Goal: Task Accomplishment & Management: Complete application form

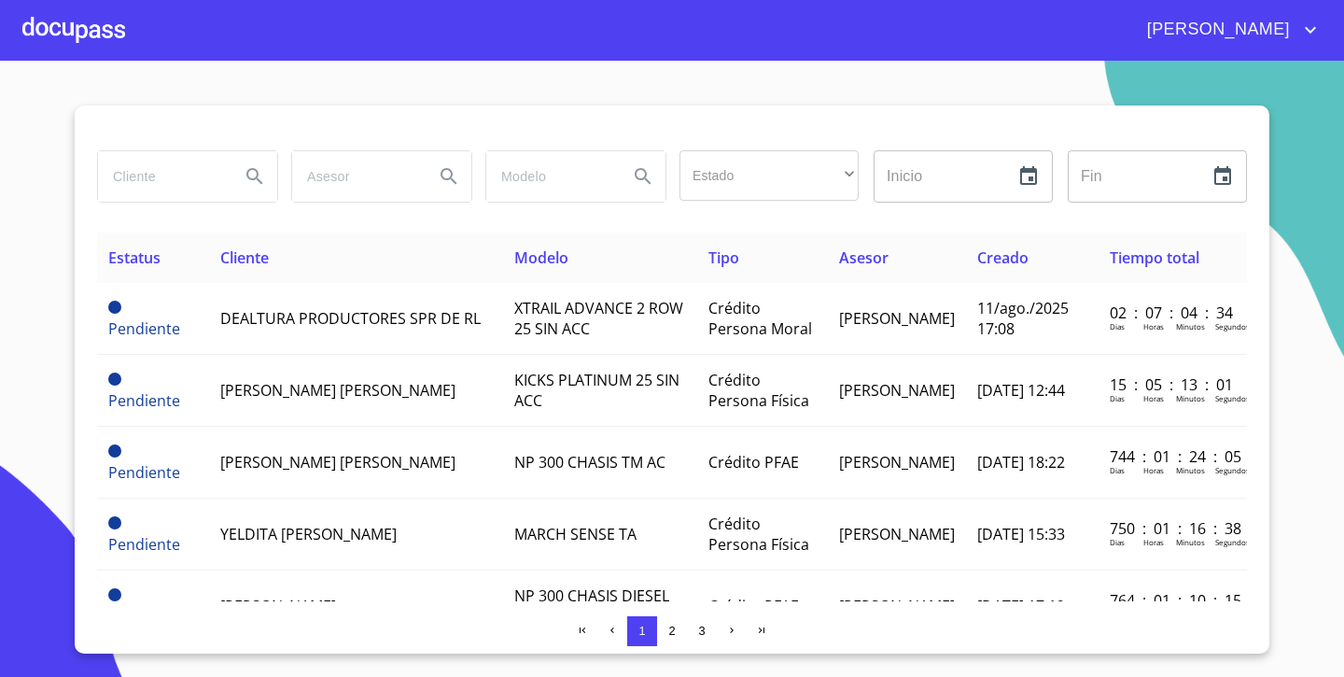
click at [108, 37] on div at bounding box center [73, 30] width 103 height 60
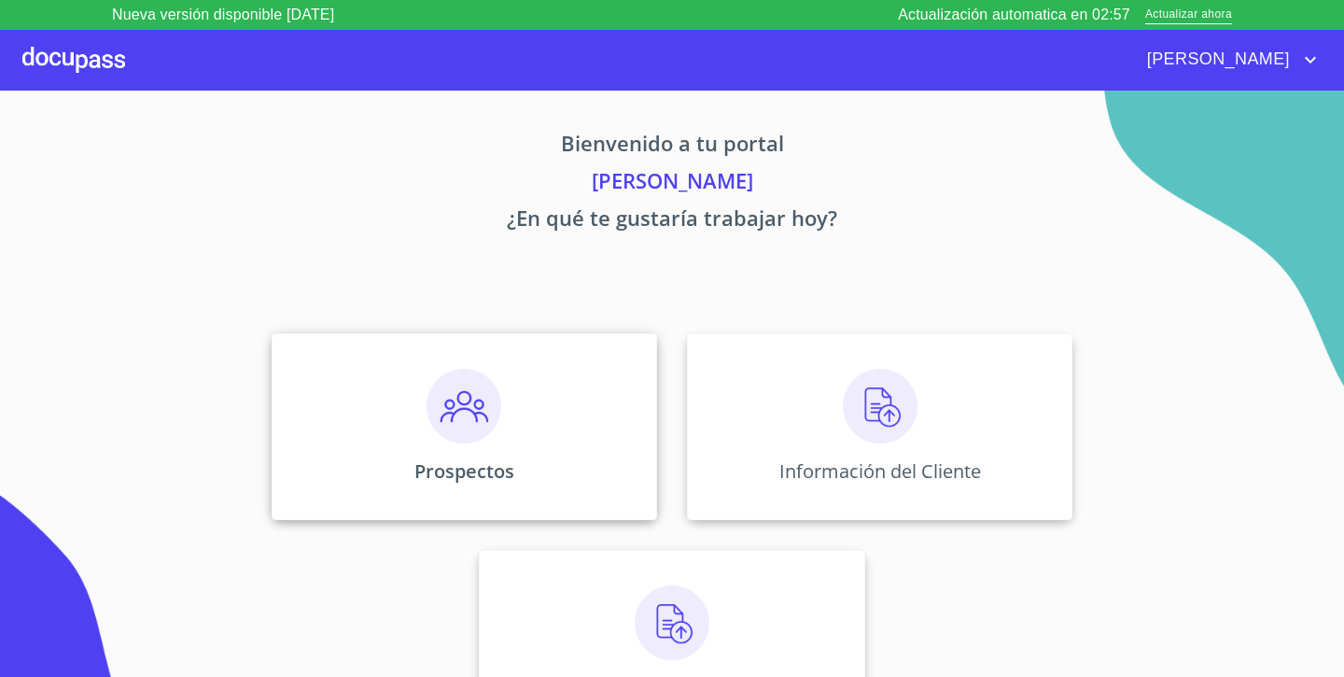
click at [556, 400] on div "Prospectos" at bounding box center [464, 426] width 385 height 187
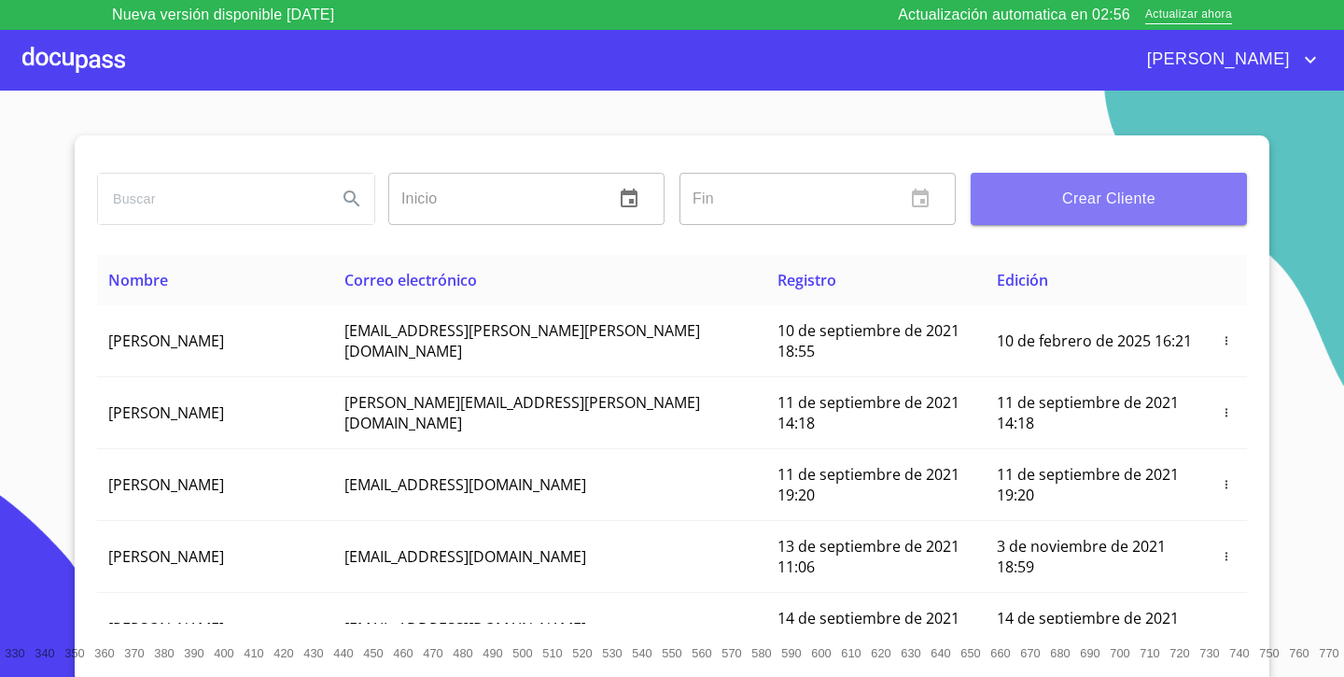
click at [1147, 189] on span "Crear Cliente" at bounding box center [1109, 199] width 246 height 26
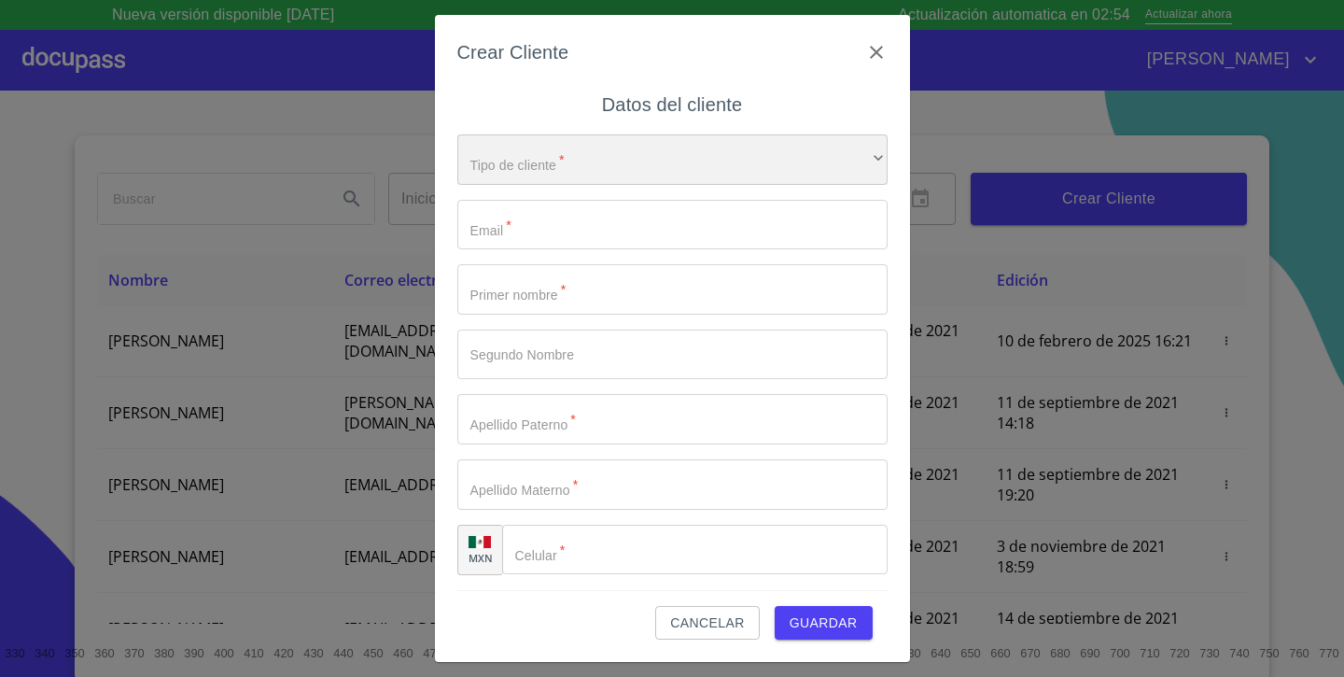
click at [784, 167] on div "​" at bounding box center [672, 159] width 430 height 50
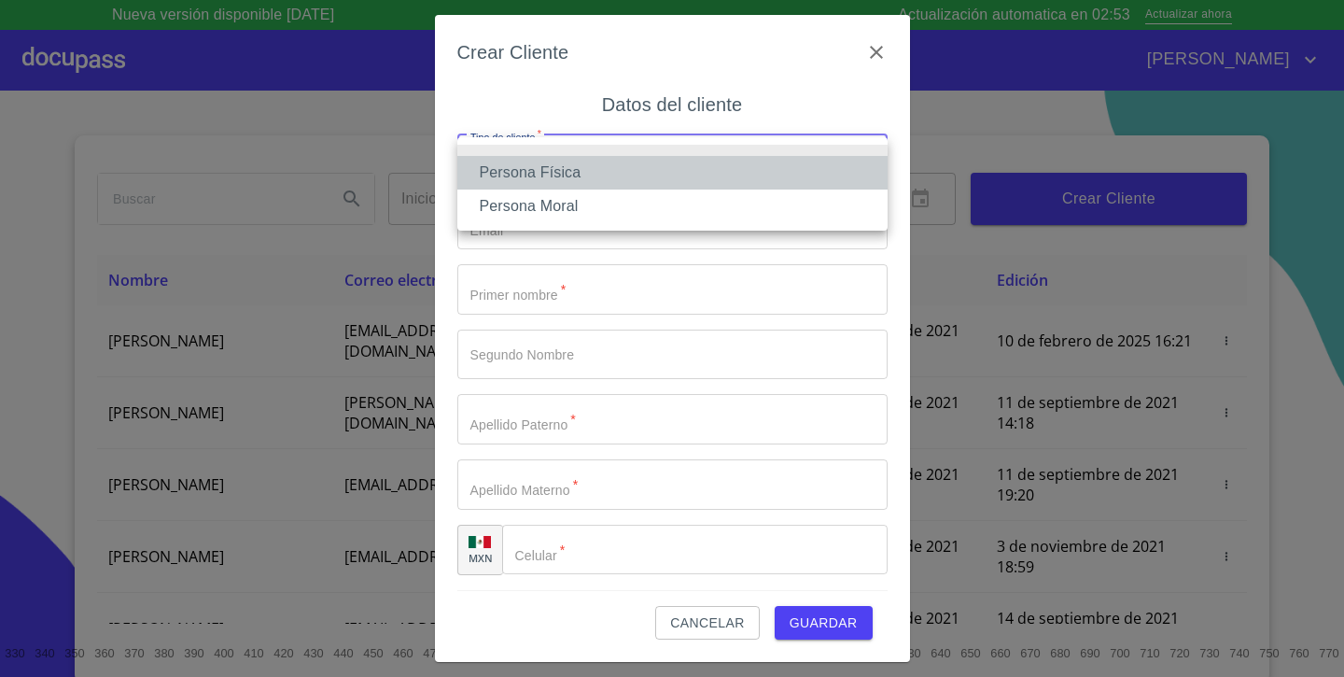
click at [746, 180] on li "Persona Física" at bounding box center [672, 173] width 430 height 34
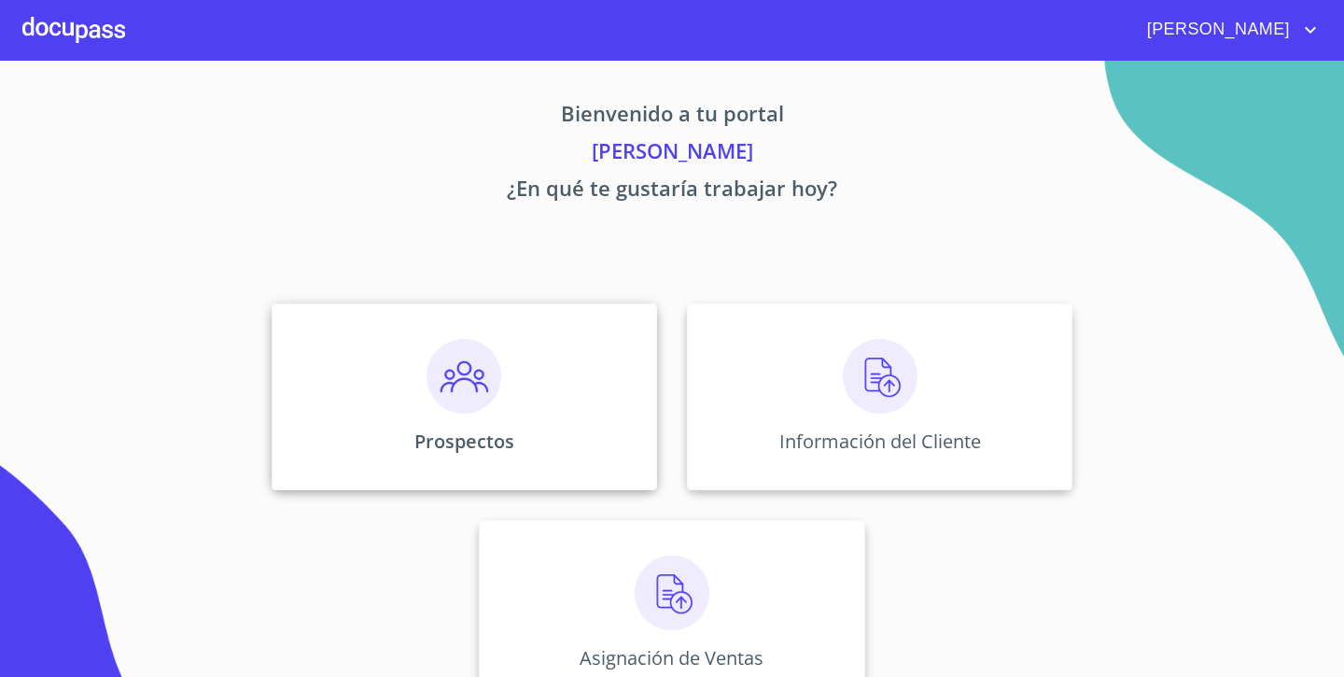
click at [494, 397] on img at bounding box center [464, 376] width 75 height 75
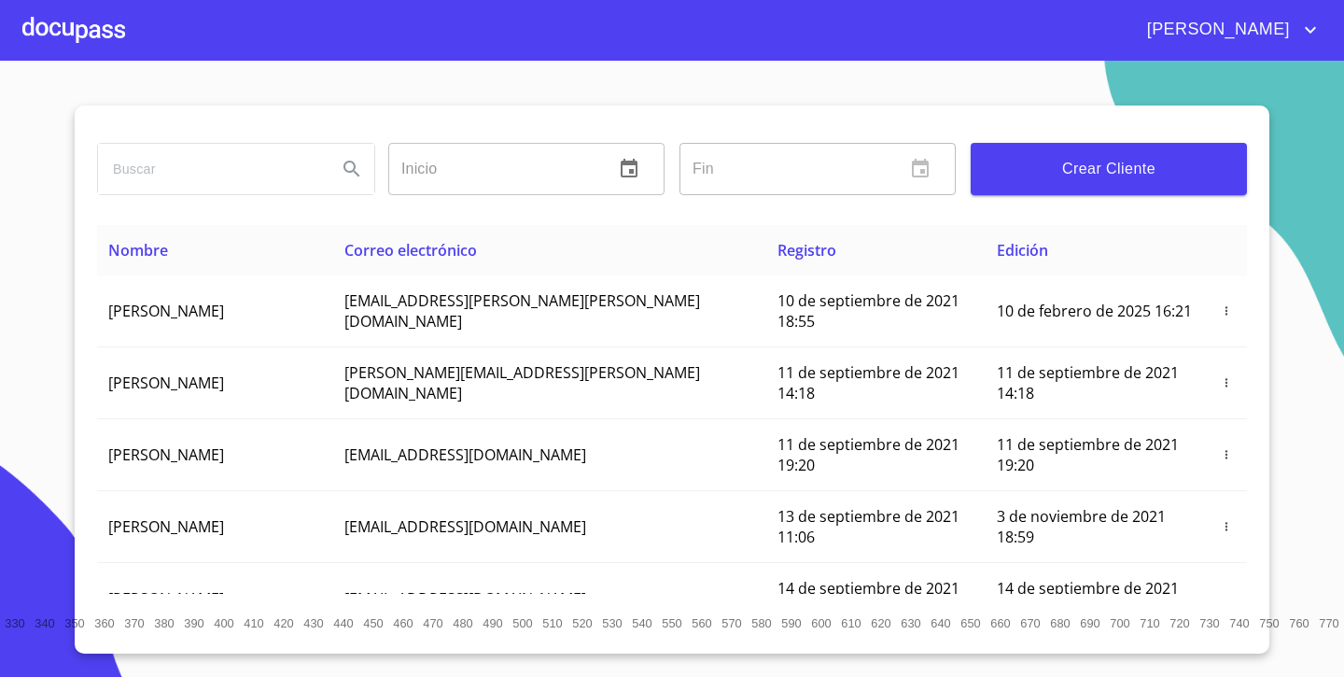
click at [1087, 172] on span "Crear Cliente" at bounding box center [1109, 169] width 246 height 26
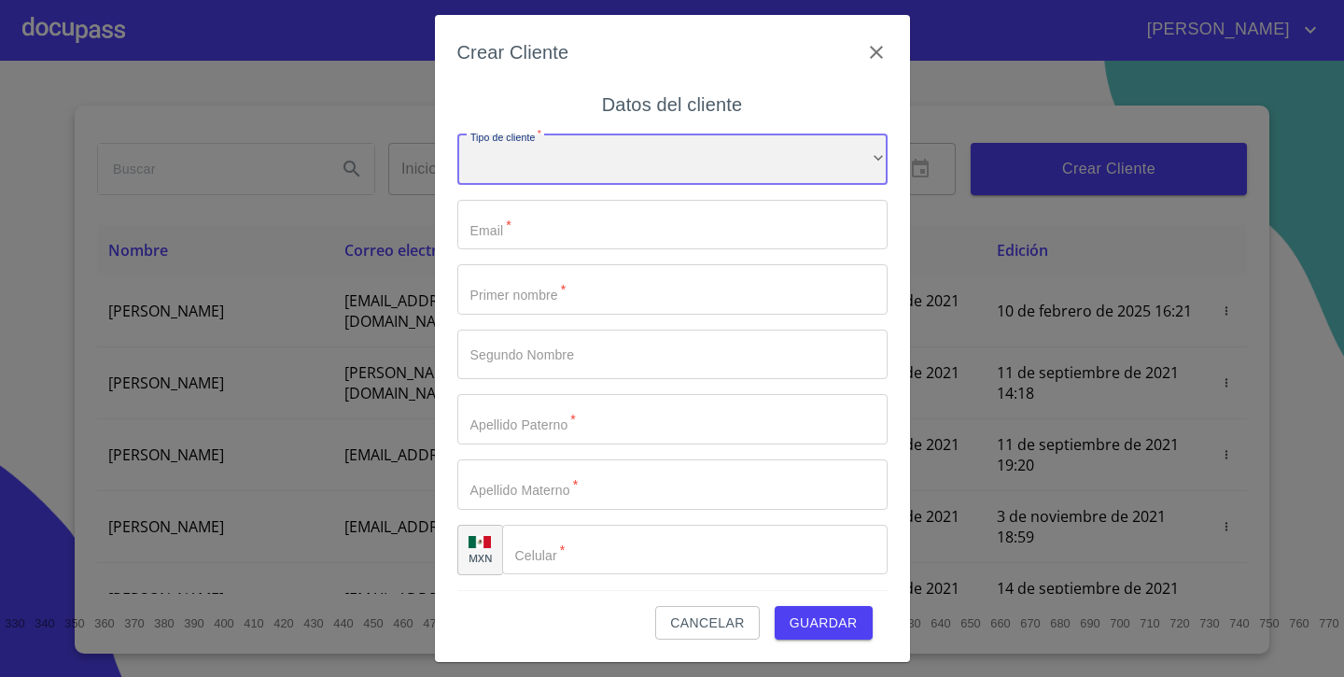
click at [760, 145] on div "​" at bounding box center [672, 159] width 430 height 50
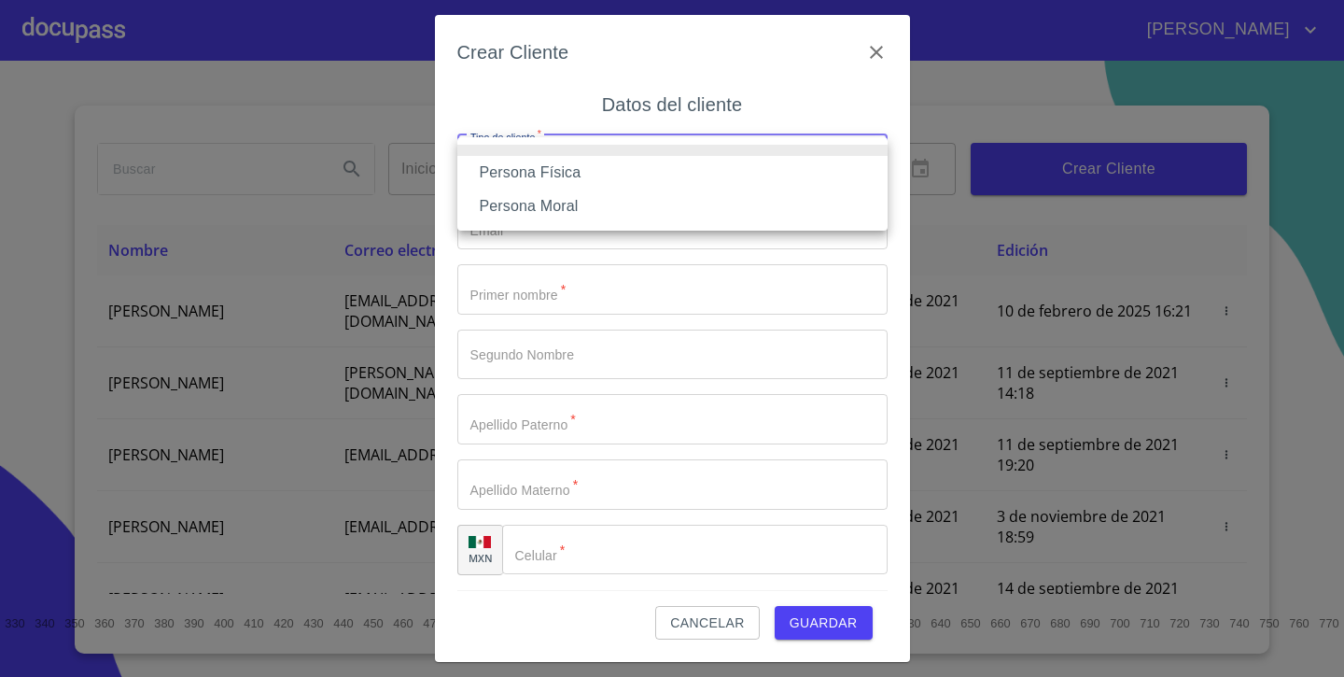
click at [699, 177] on li "Persona Física" at bounding box center [672, 173] width 430 height 34
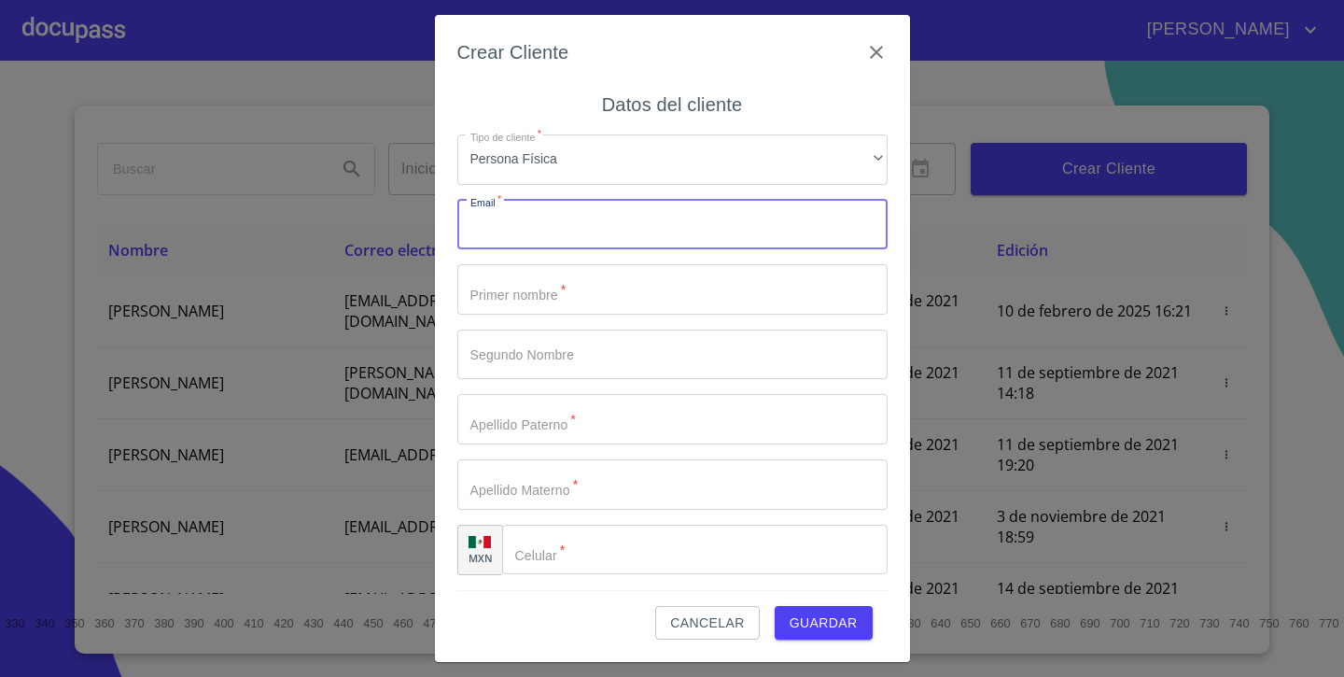
click at [625, 236] on input "Tipo de cliente   *" at bounding box center [672, 225] width 430 height 50
type input "[EMAIL_ADDRESS][DOMAIN_NAME]"
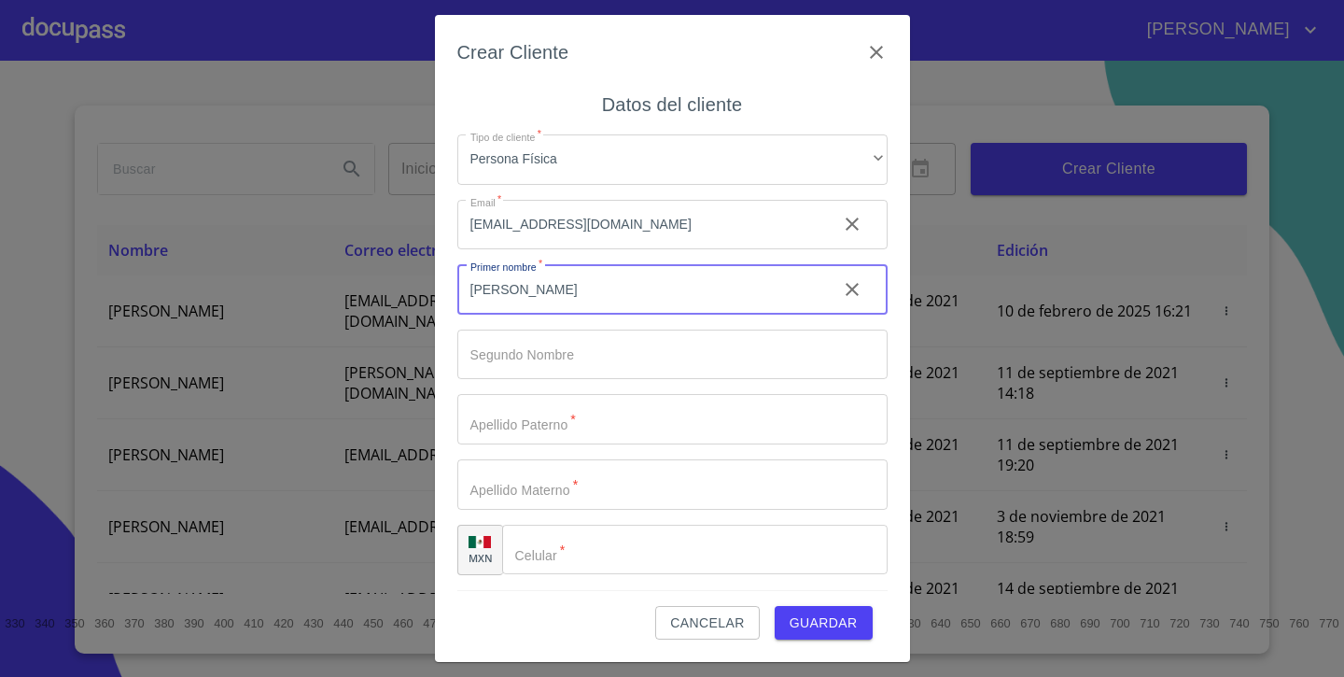
type input "[PERSON_NAME]"
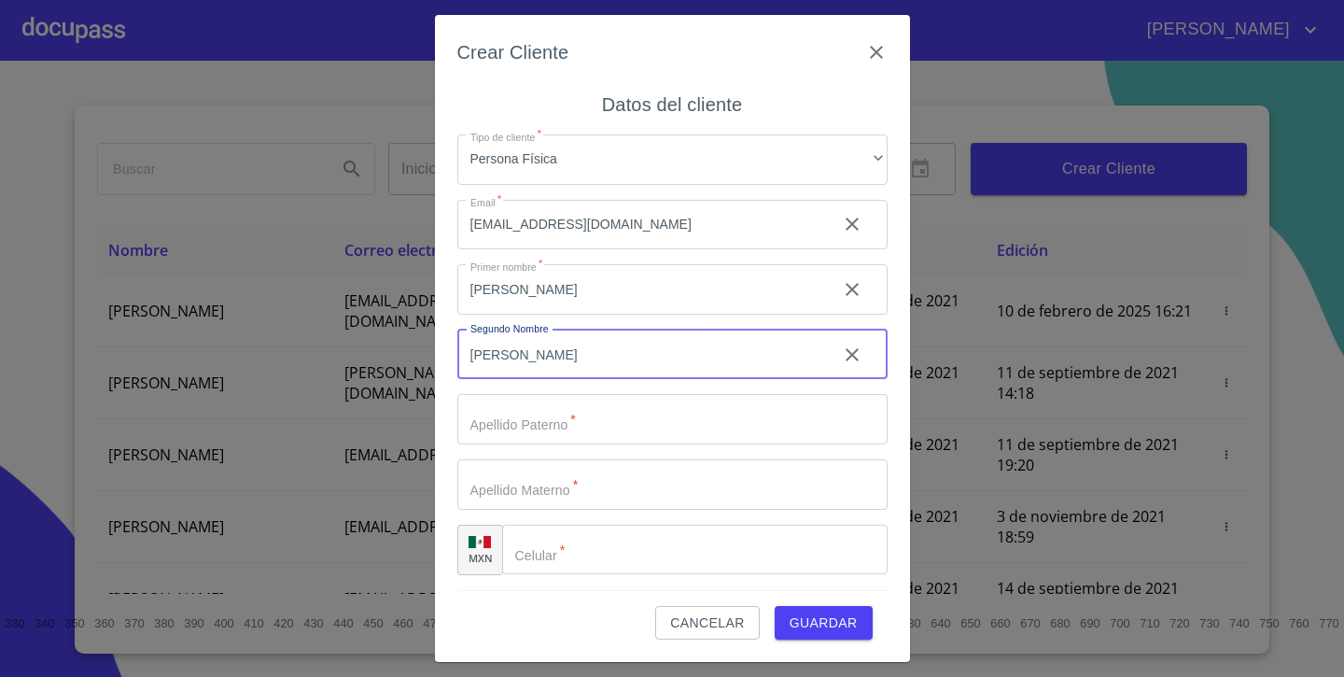
type input "[PERSON_NAME]"
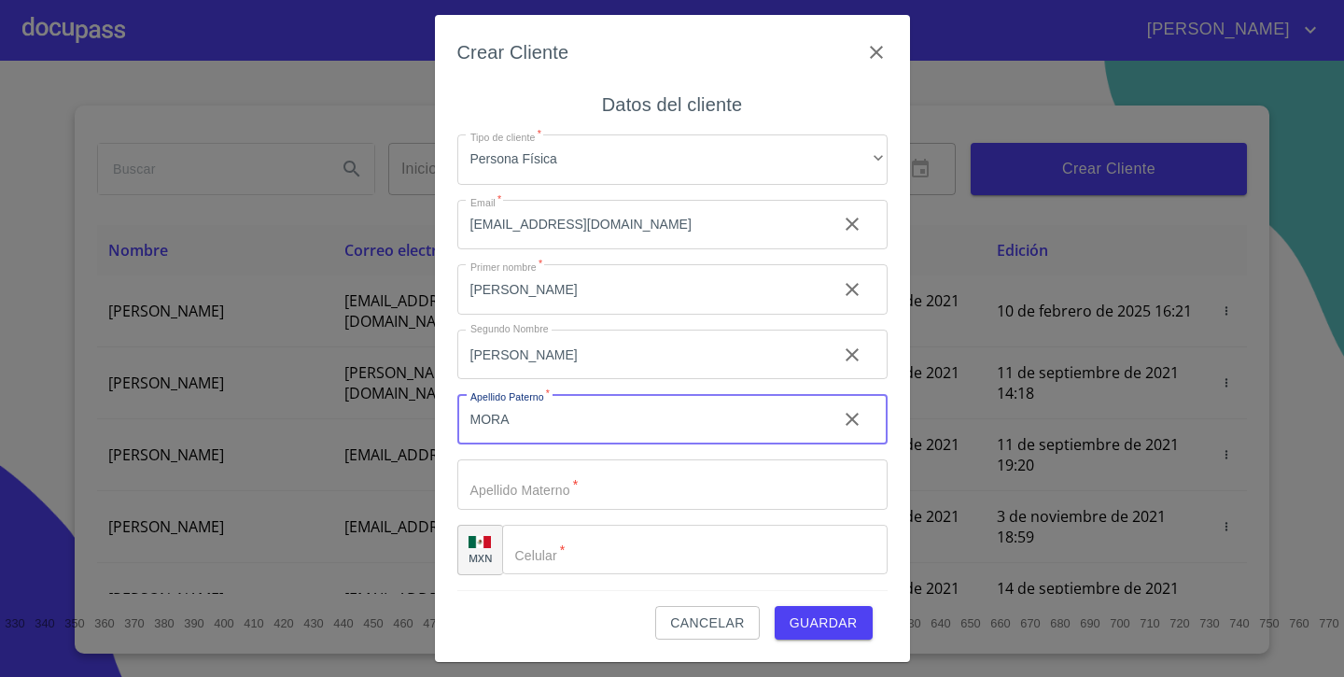
type input "MORA"
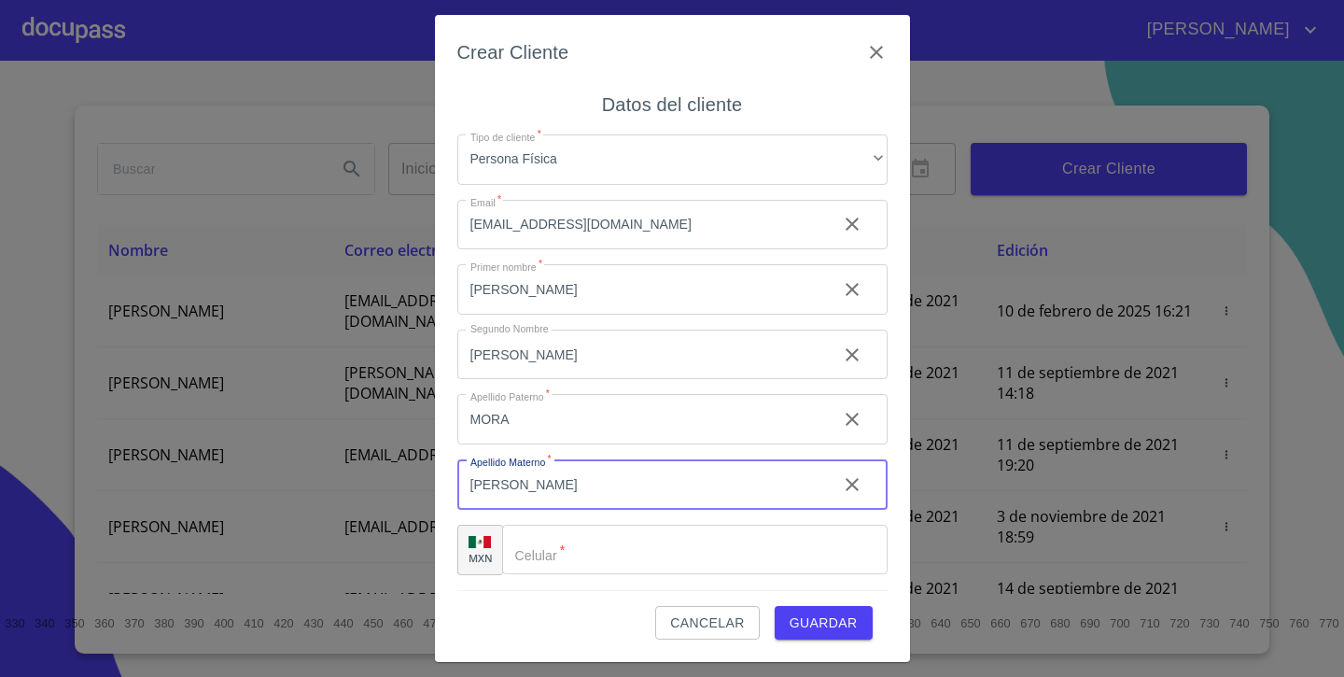
type input "[PERSON_NAME]"
click at [572, 565] on input "Tipo de cliente   *" at bounding box center [694, 550] width 385 height 50
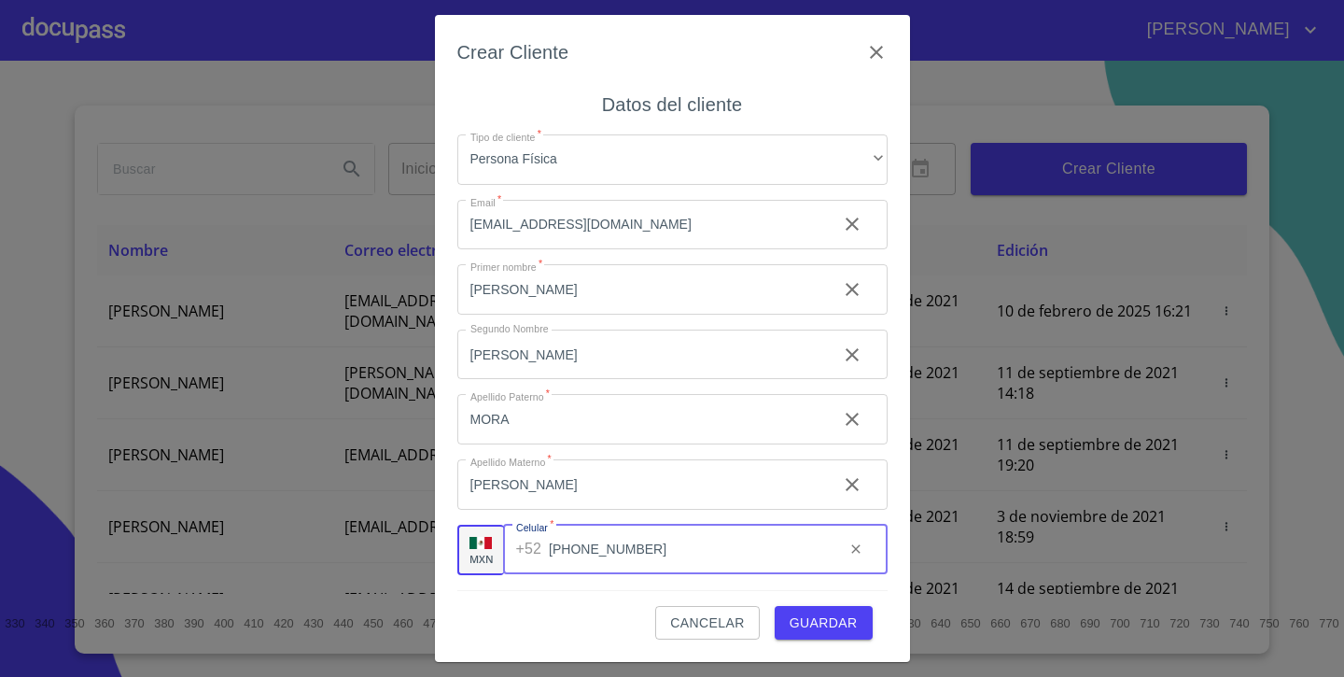
type input "[PHONE_NUMBER]"
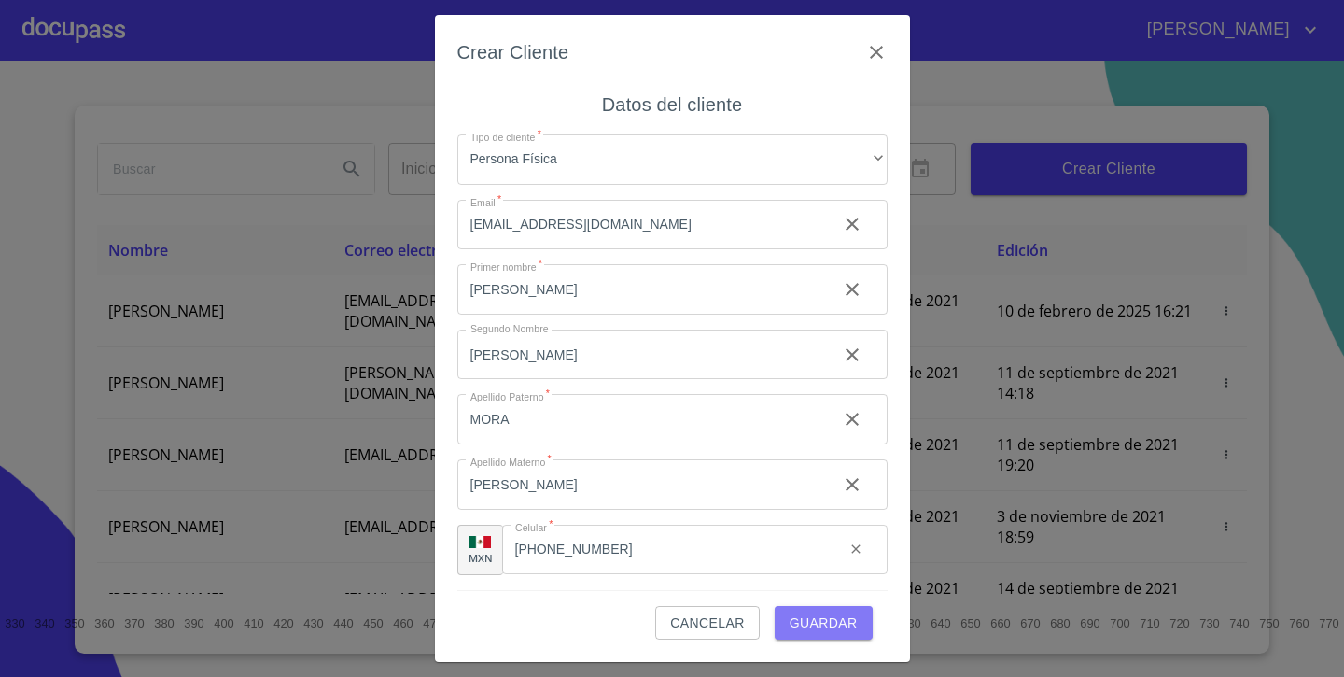
click at [844, 624] on span "Guardar" at bounding box center [824, 622] width 68 height 23
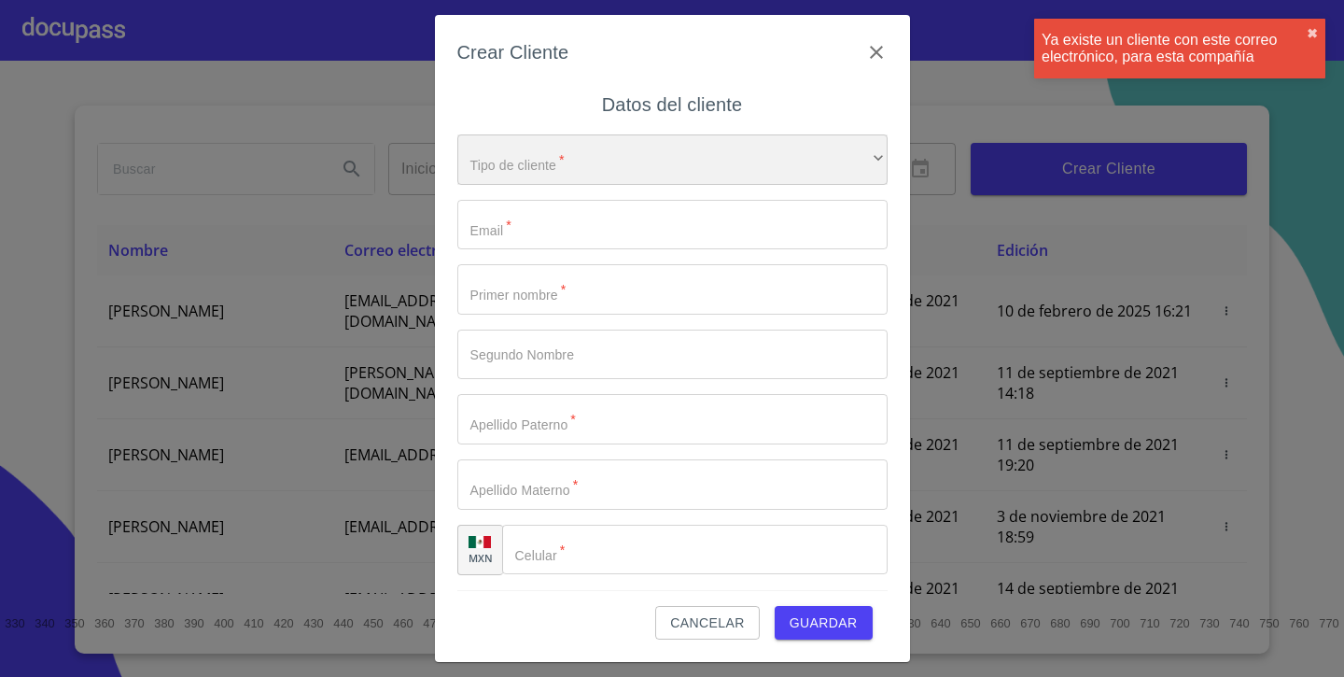
click at [577, 162] on div "​" at bounding box center [672, 159] width 430 height 50
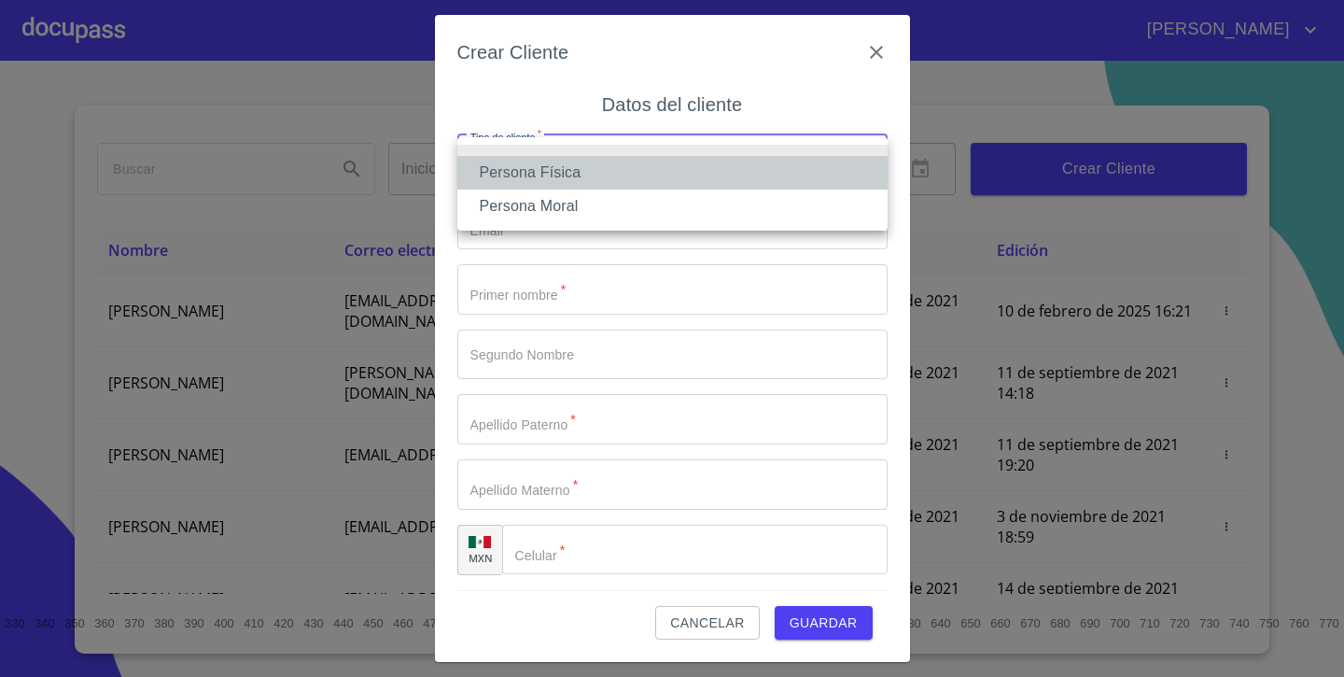
click at [551, 183] on li "Persona Física" at bounding box center [672, 173] width 430 height 34
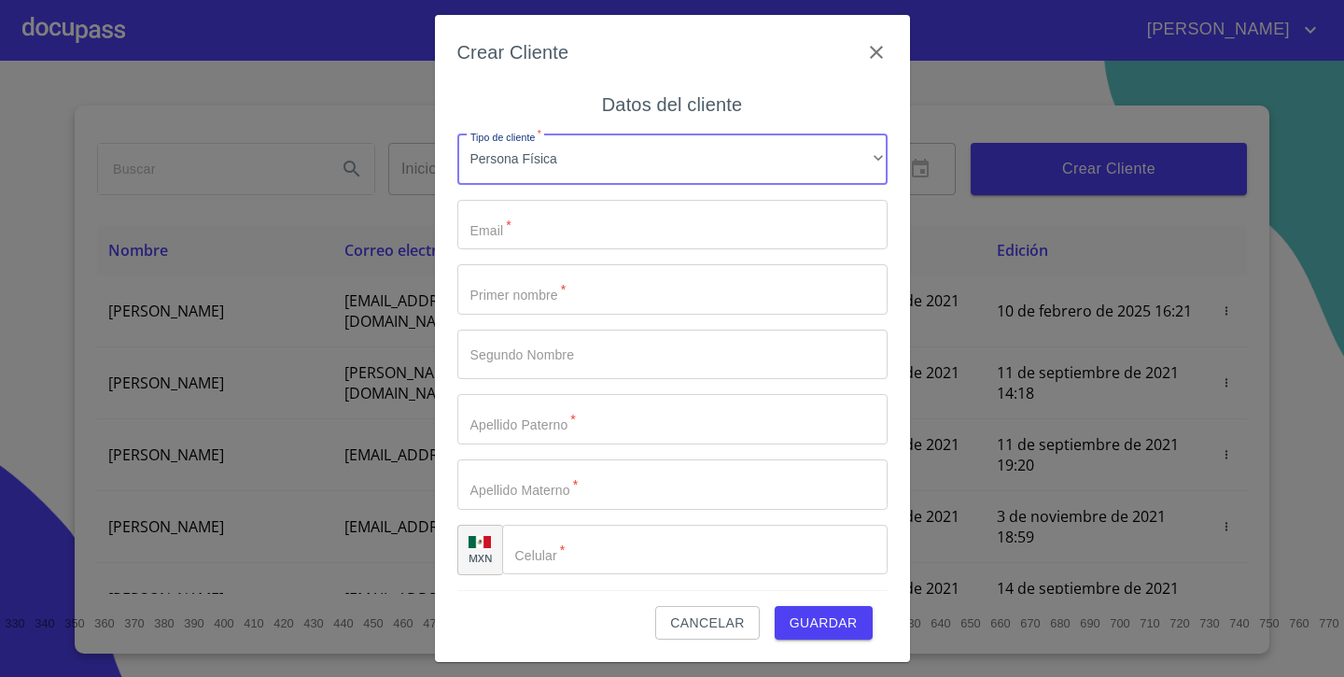
click at [526, 226] on input "Tipo de cliente   *" at bounding box center [672, 225] width 430 height 50
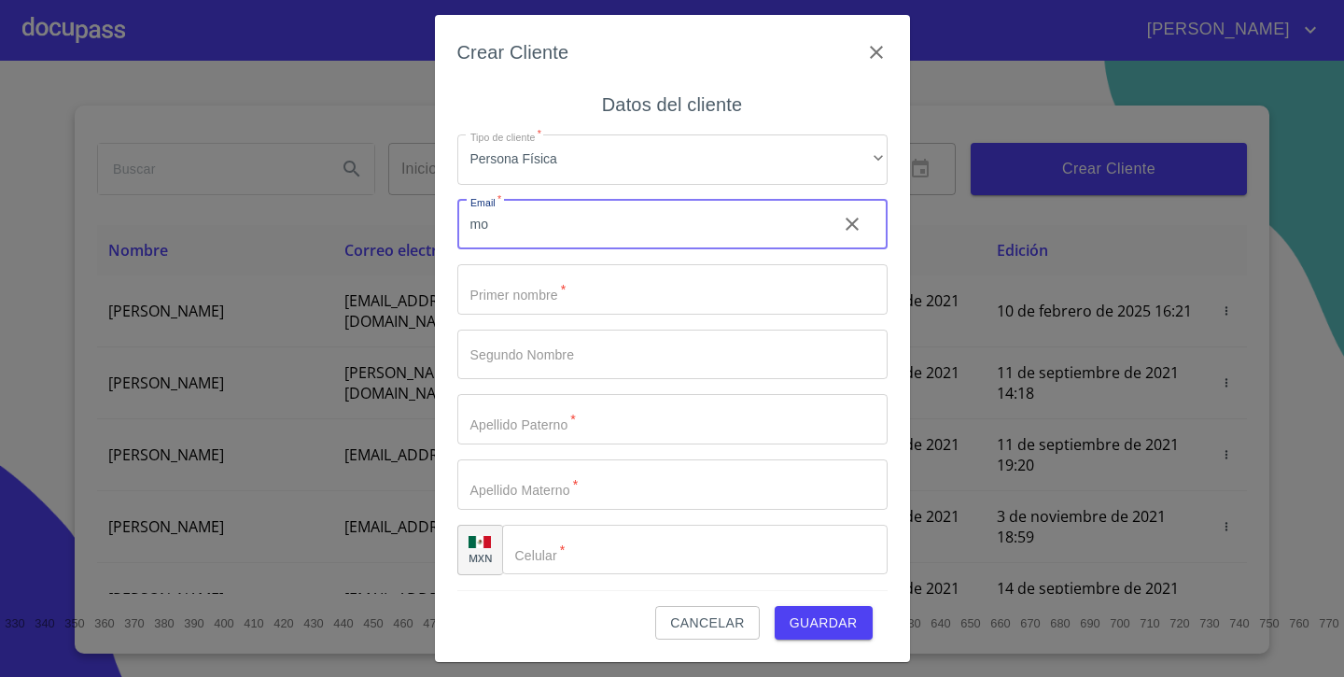
type input "m"
type input "[EMAIL_ADDRESS][DOMAIN_NAME]"
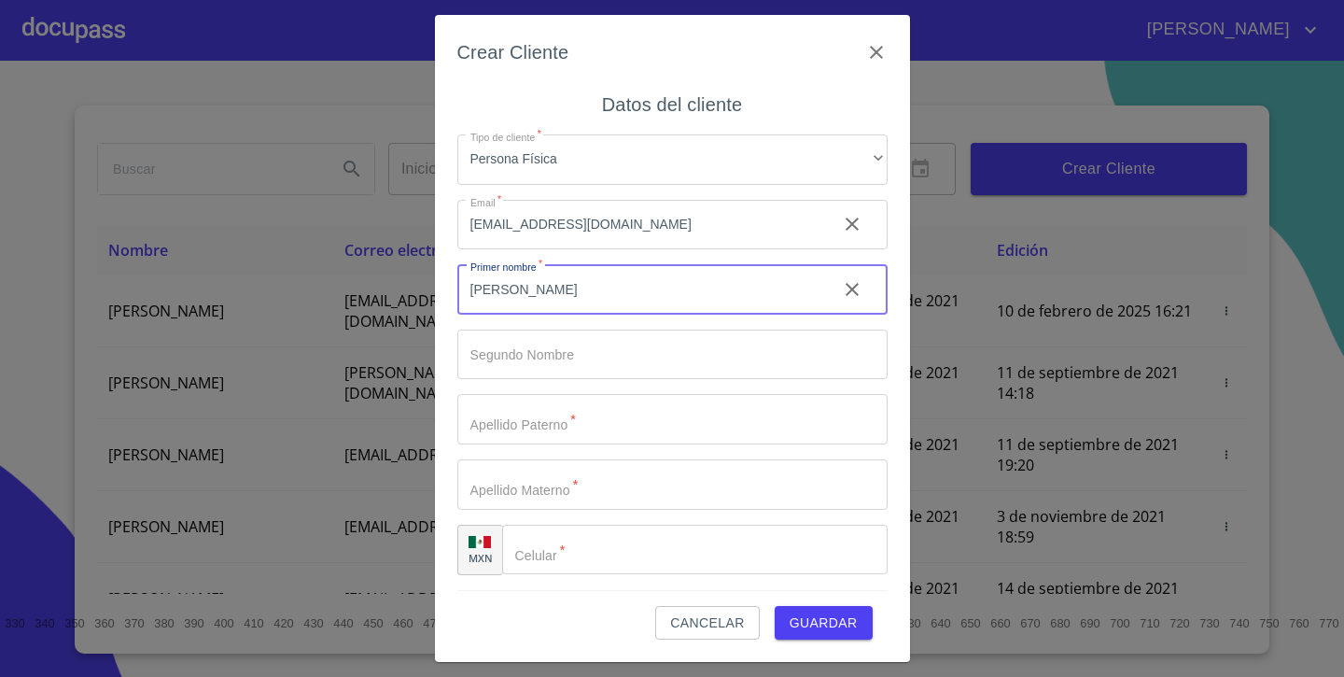
type input "[PERSON_NAME]"
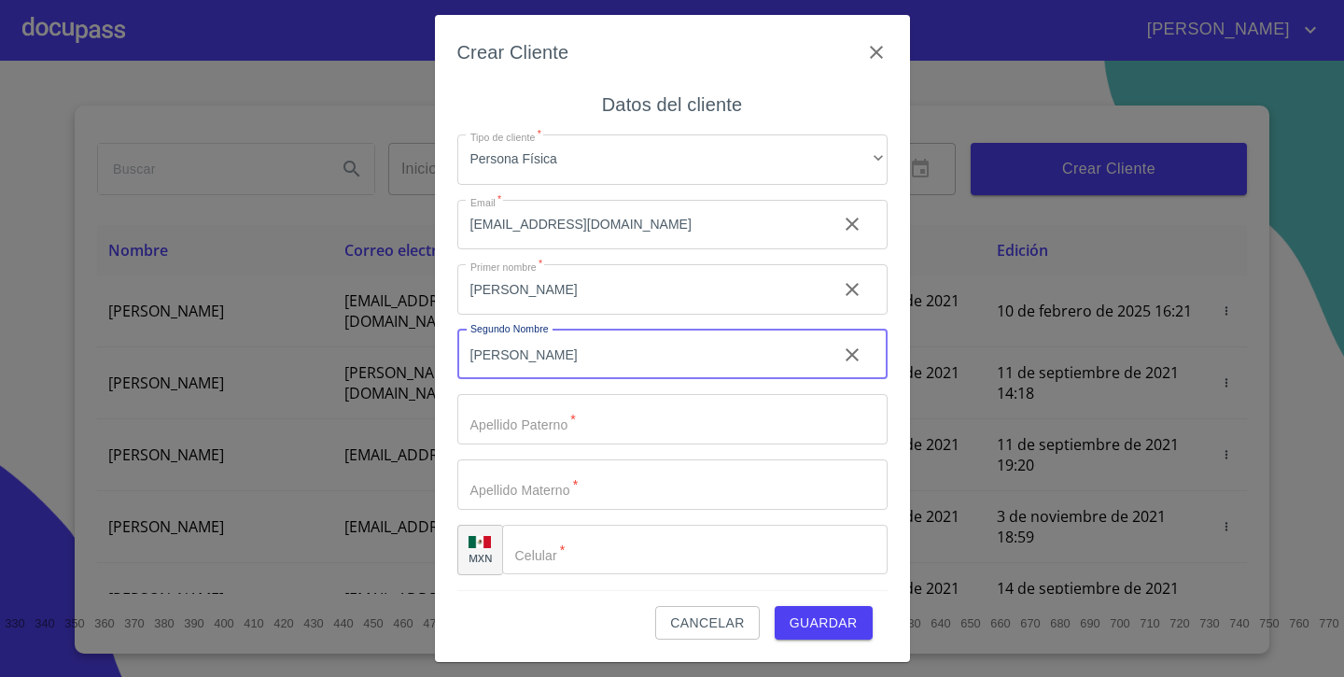
type input "[PERSON_NAME]"
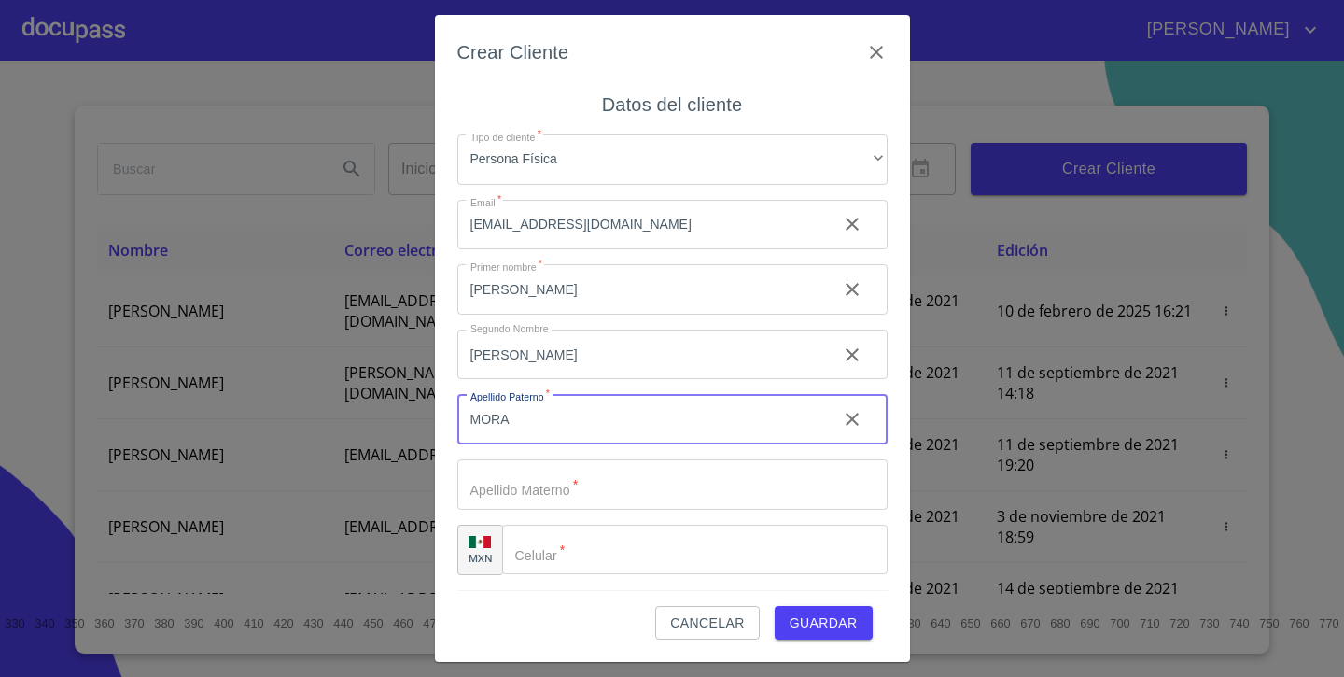
type input "MORA"
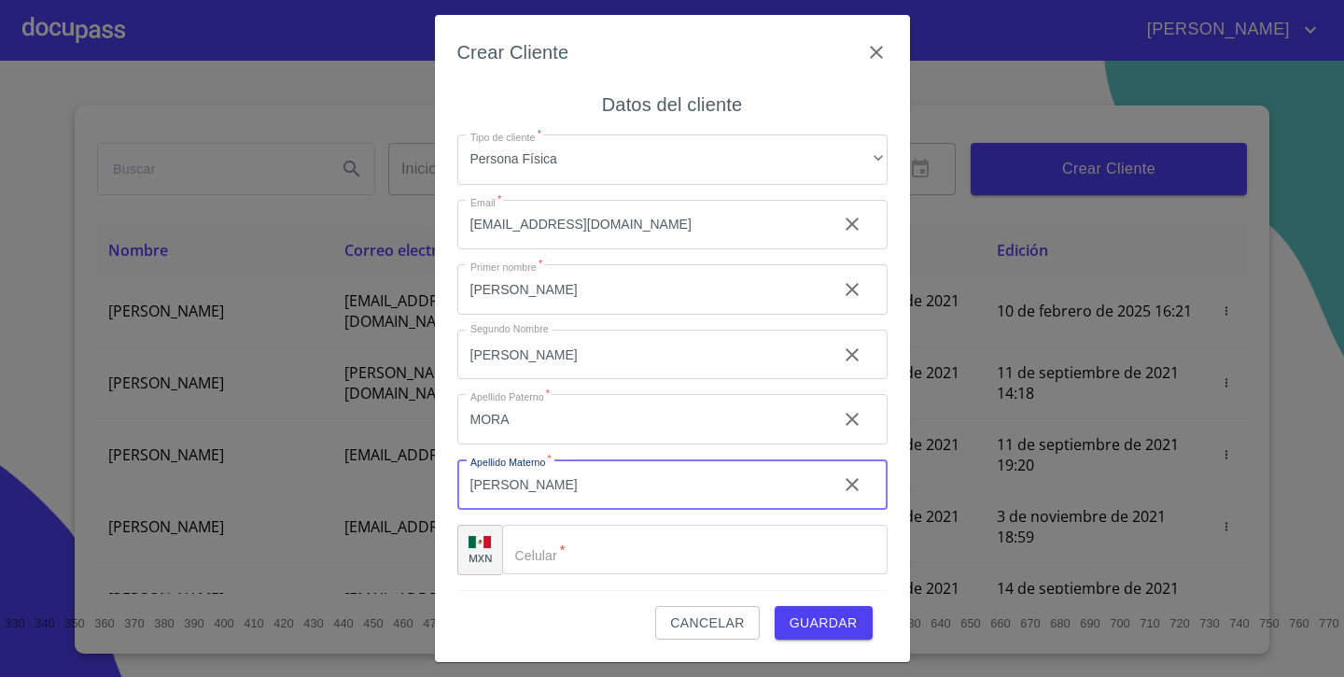
type input "[PERSON_NAME]"
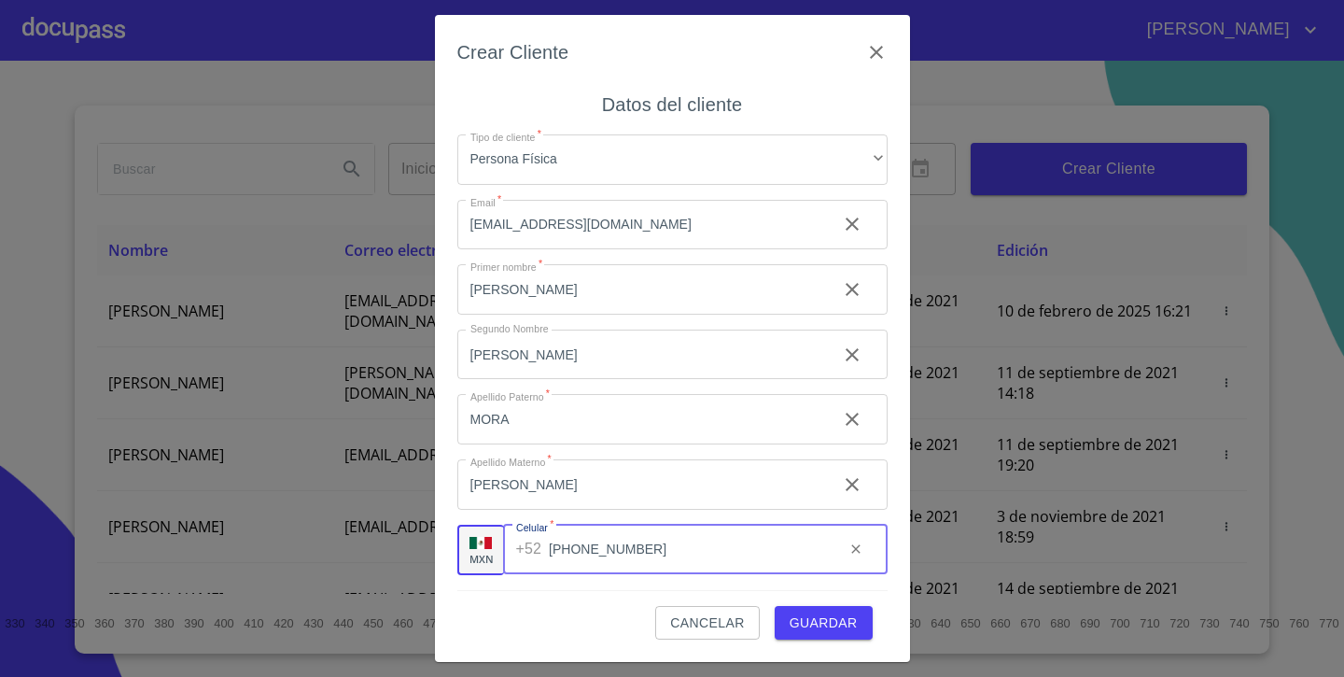
type input "[PHONE_NUMBER]"
click at [849, 627] on span "Guardar" at bounding box center [824, 622] width 68 height 23
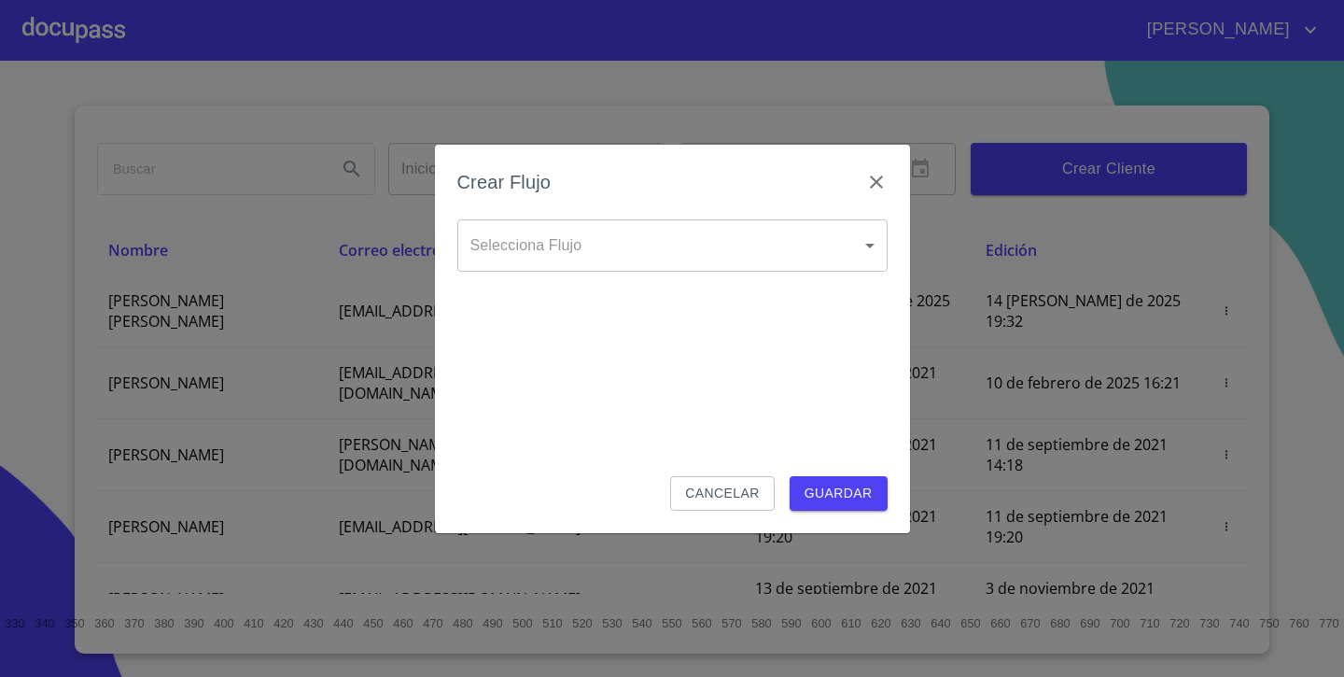
click at [648, 257] on body "[PERSON_NAME] ​ Fin ​ Crear Cliente Nombre Correo electrónico Registro Edición …" at bounding box center [672, 338] width 1344 height 677
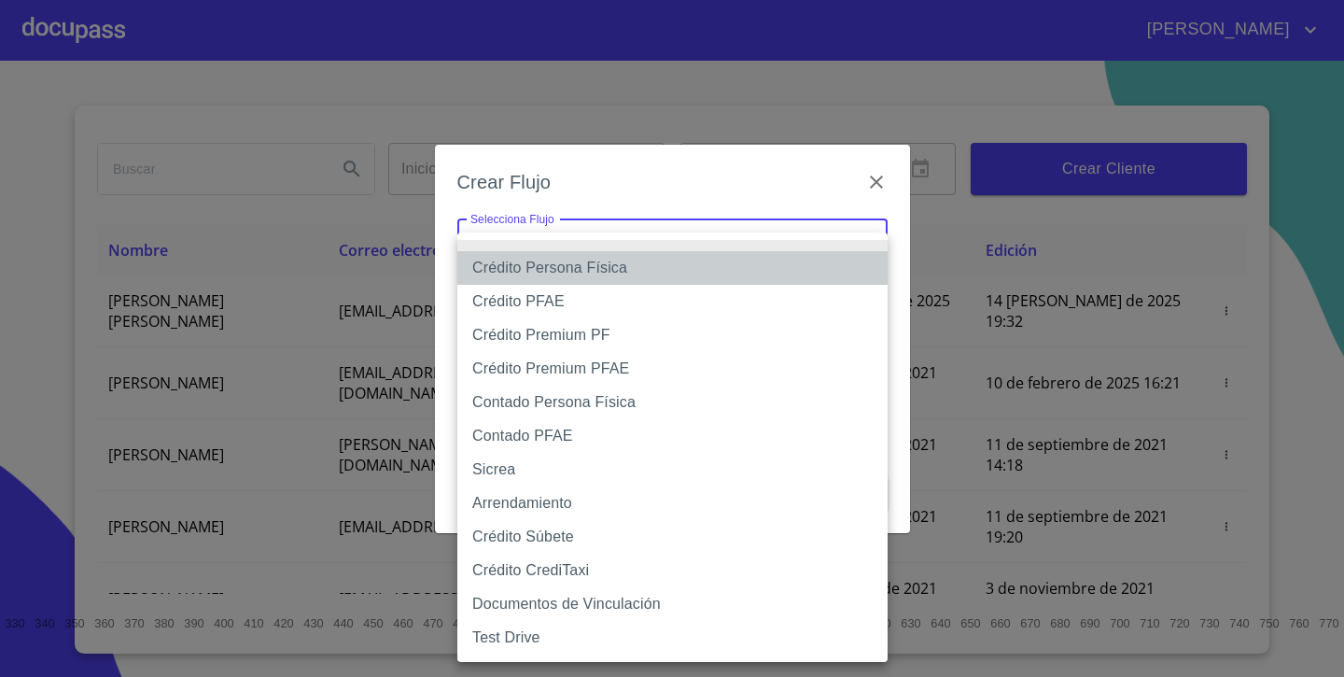
click at [760, 278] on li "Crédito Persona Física" at bounding box center [672, 268] width 430 height 34
type input "6009fb3c7d1714eb8809aa97"
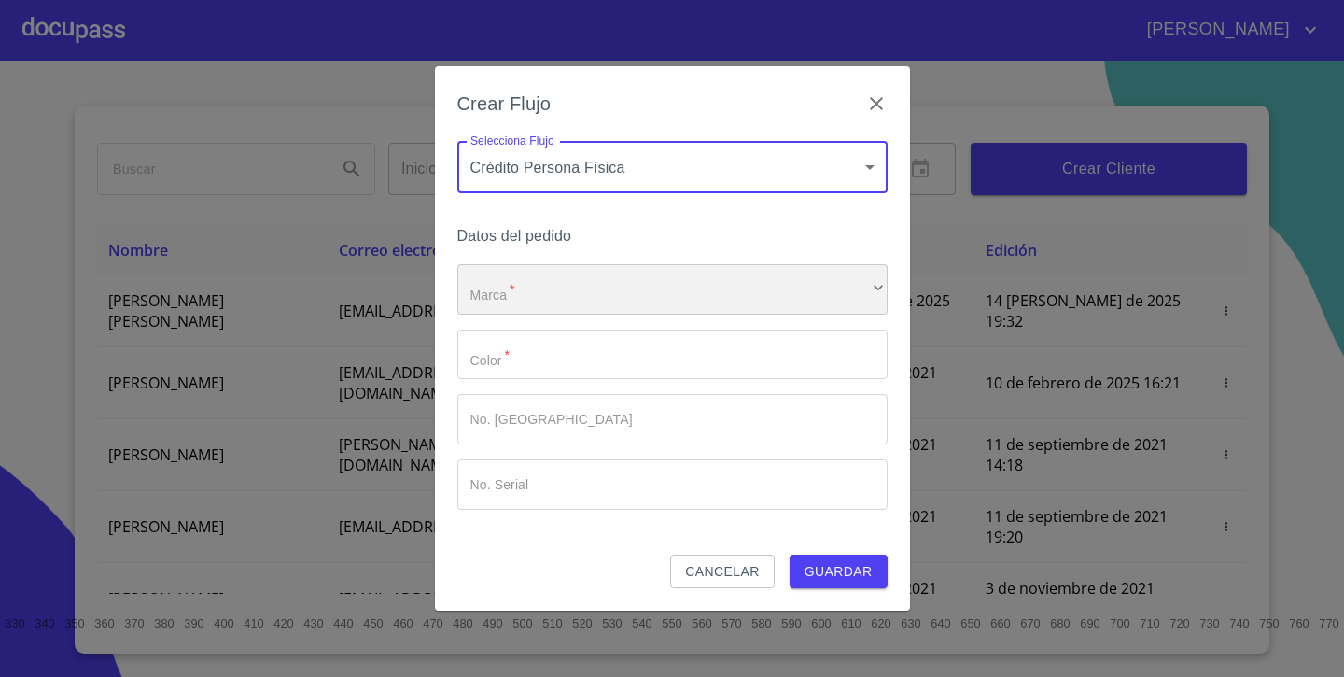
click at [644, 287] on div "​" at bounding box center [672, 289] width 430 height 50
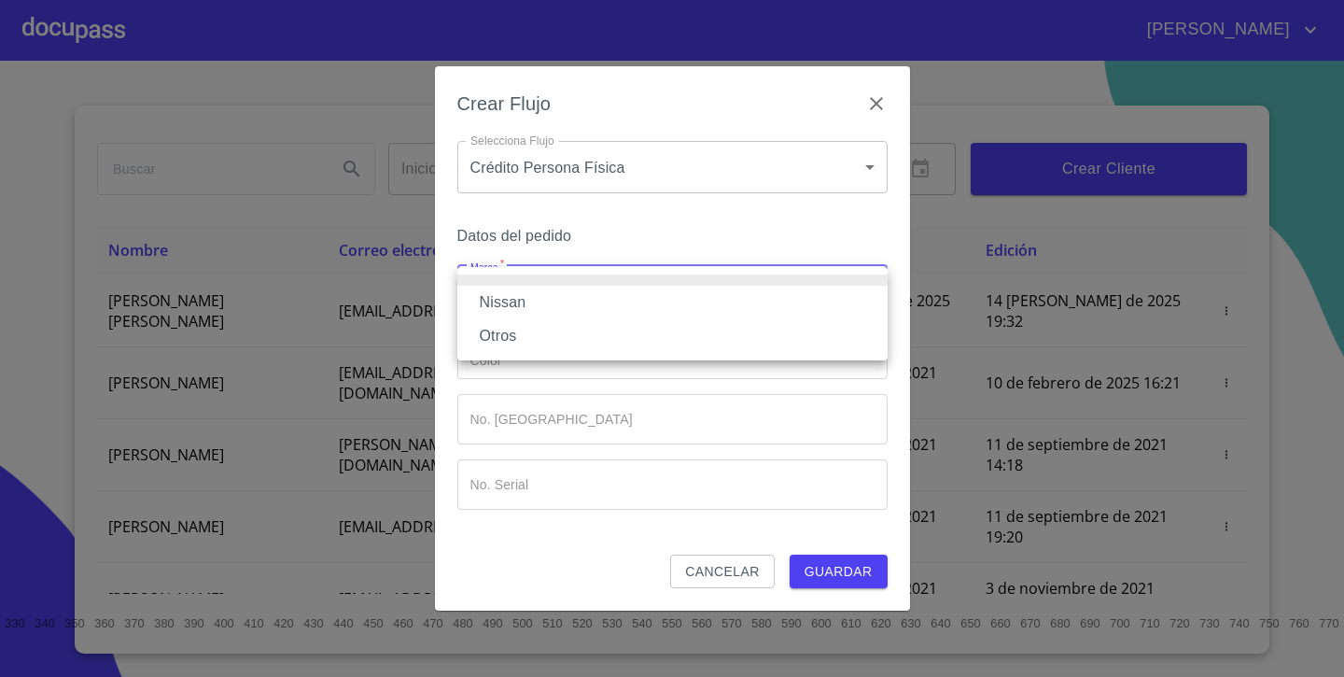
click at [613, 296] on li "Nissan" at bounding box center [672, 303] width 430 height 34
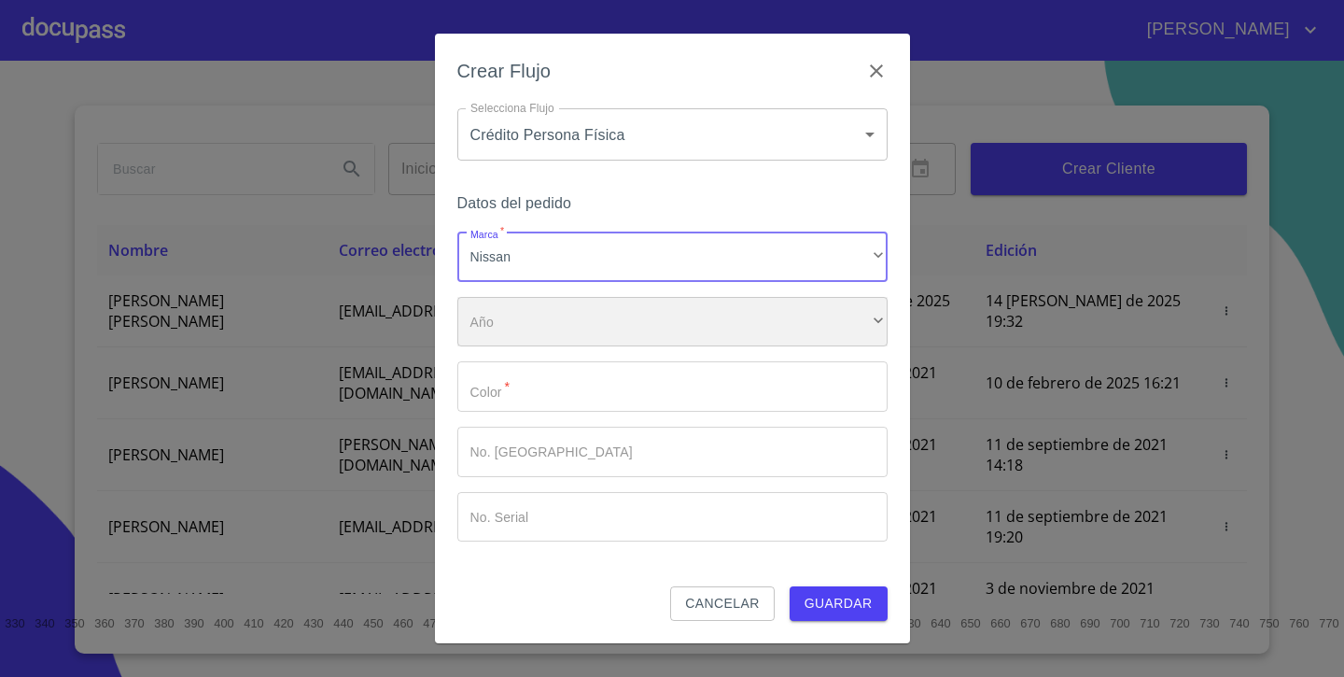
click at [544, 332] on div "​" at bounding box center [672, 322] width 430 height 50
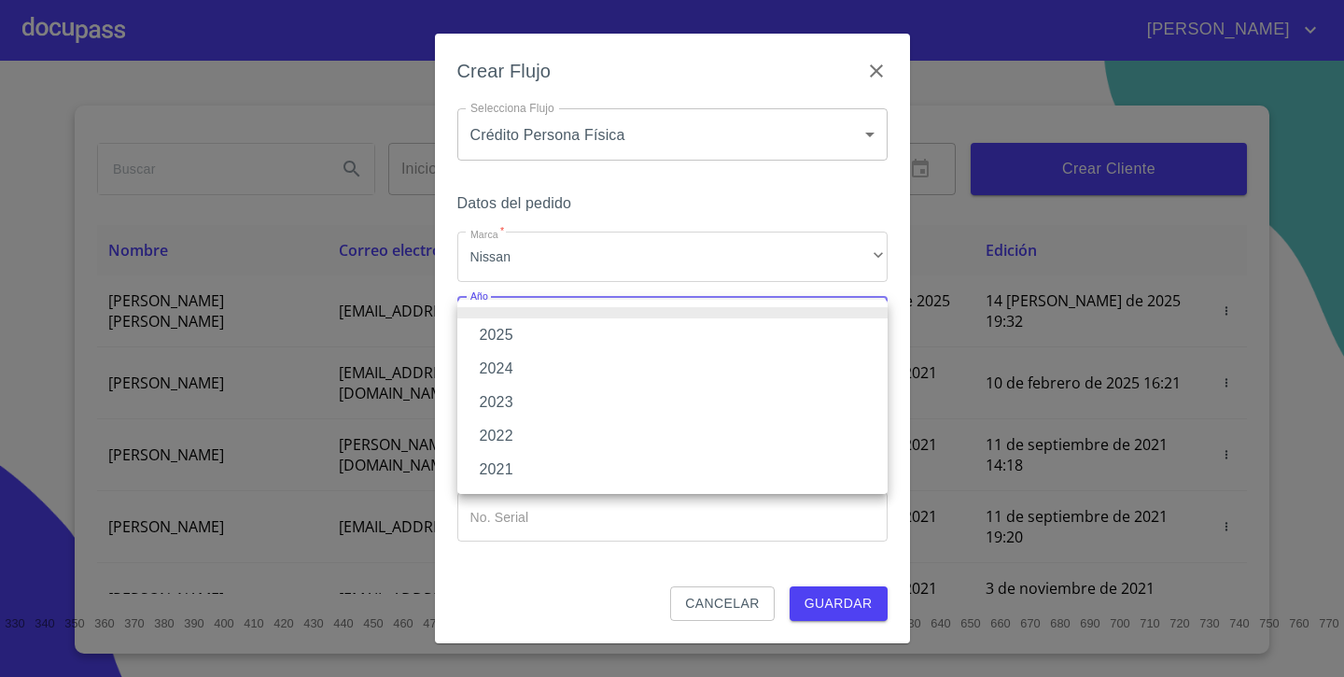
click at [535, 336] on li "2025" at bounding box center [672, 335] width 430 height 34
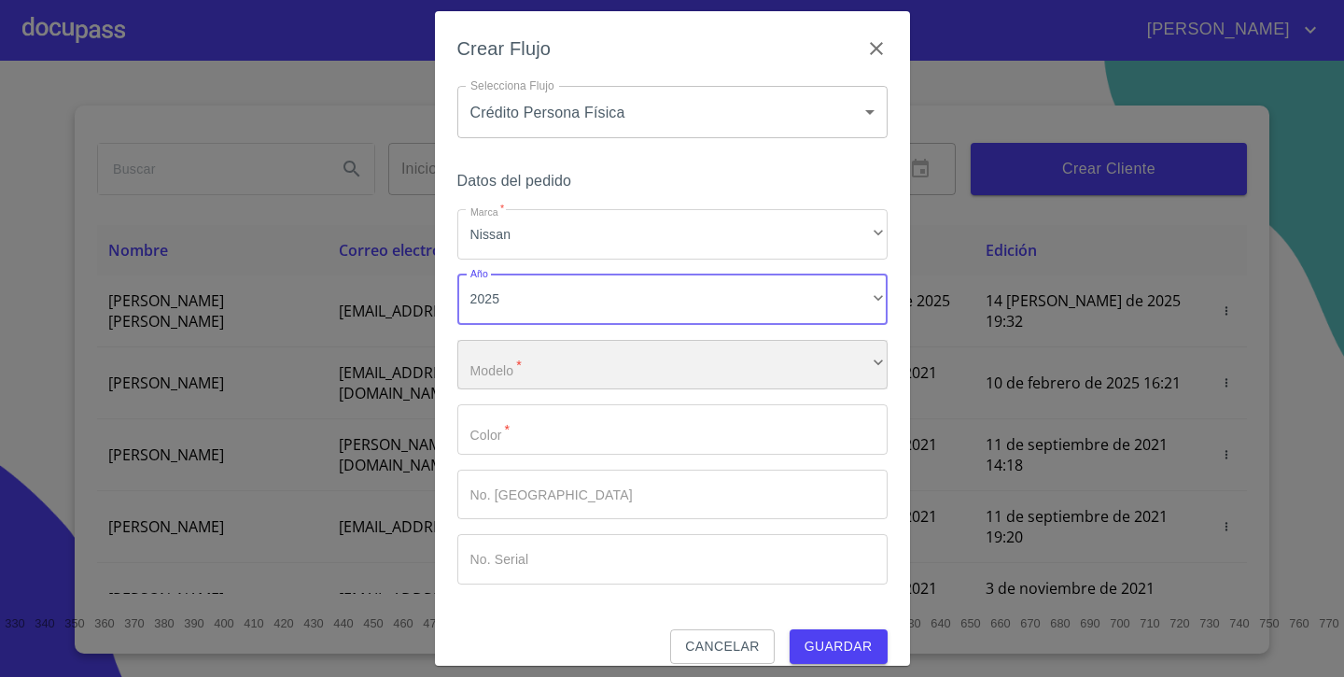
click at [559, 385] on div "​" at bounding box center [672, 365] width 430 height 50
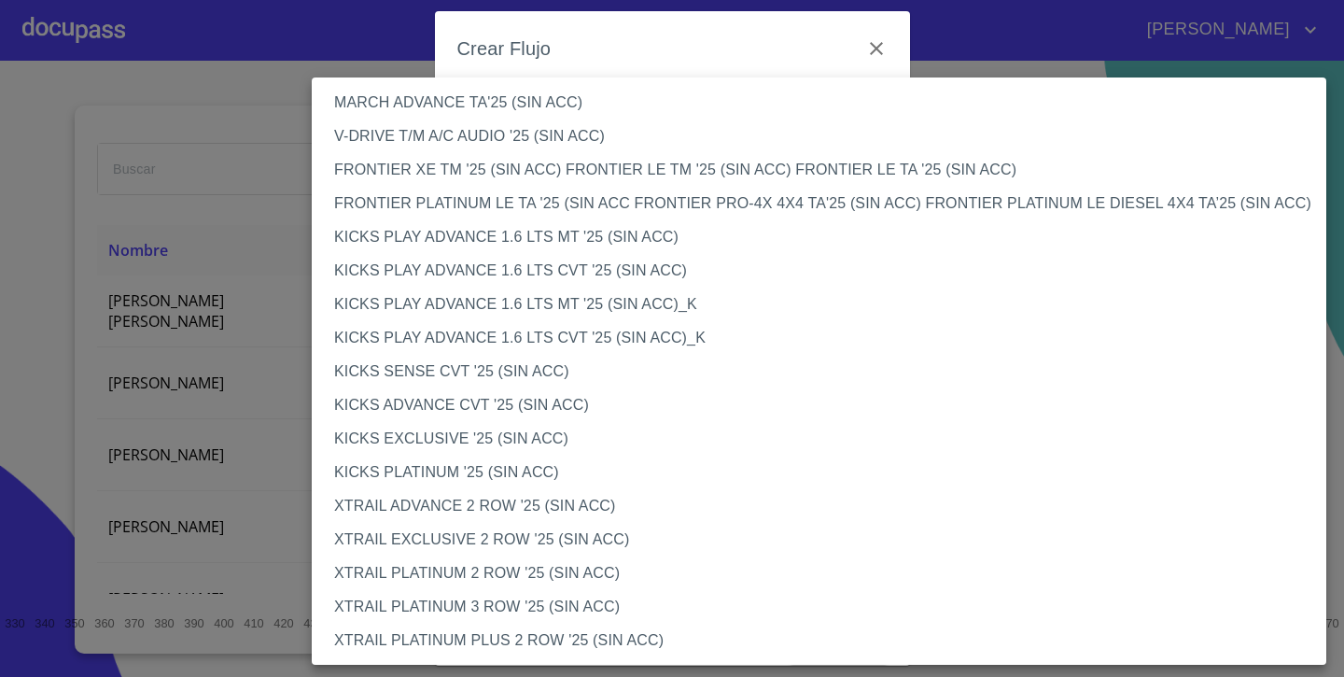
scroll to position [1455, 0]
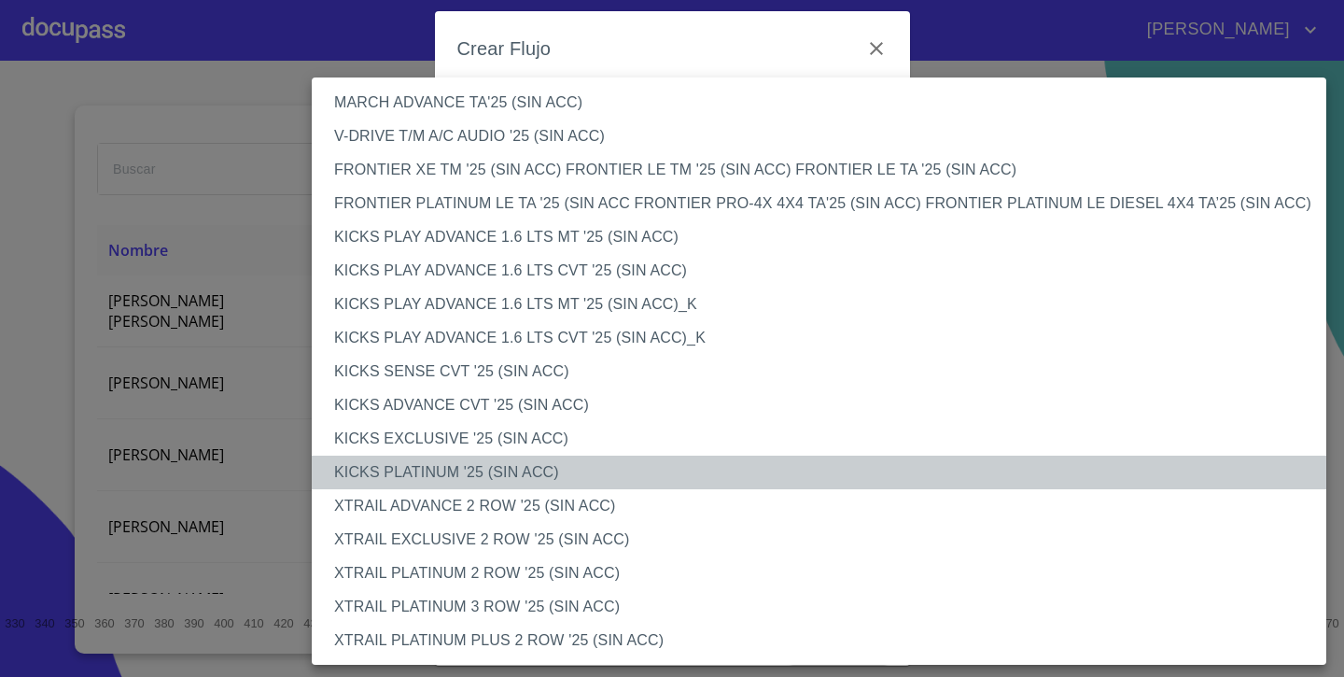
click at [503, 473] on li "KICKS PLATINUM '25 (SIN ACC)" at bounding box center [819, 472] width 1015 height 34
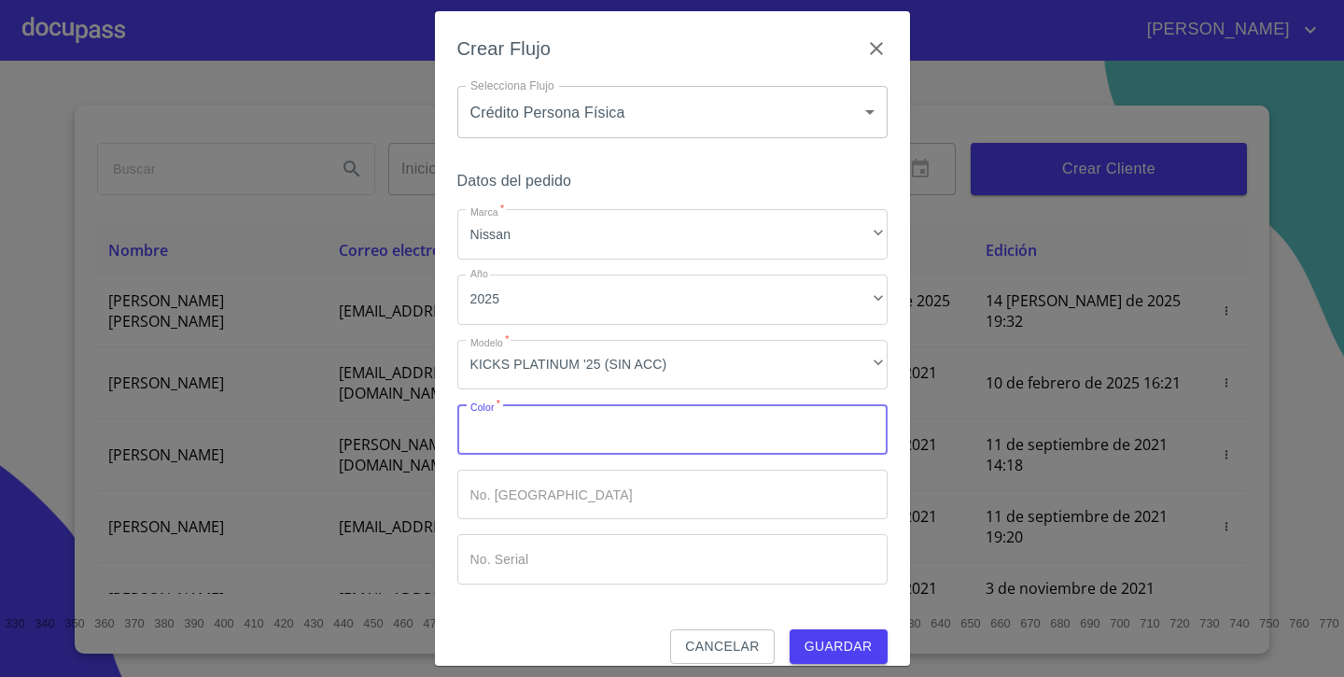
click at [574, 418] on input "Marca   *" at bounding box center [672, 429] width 430 height 50
type input "NEGRO"
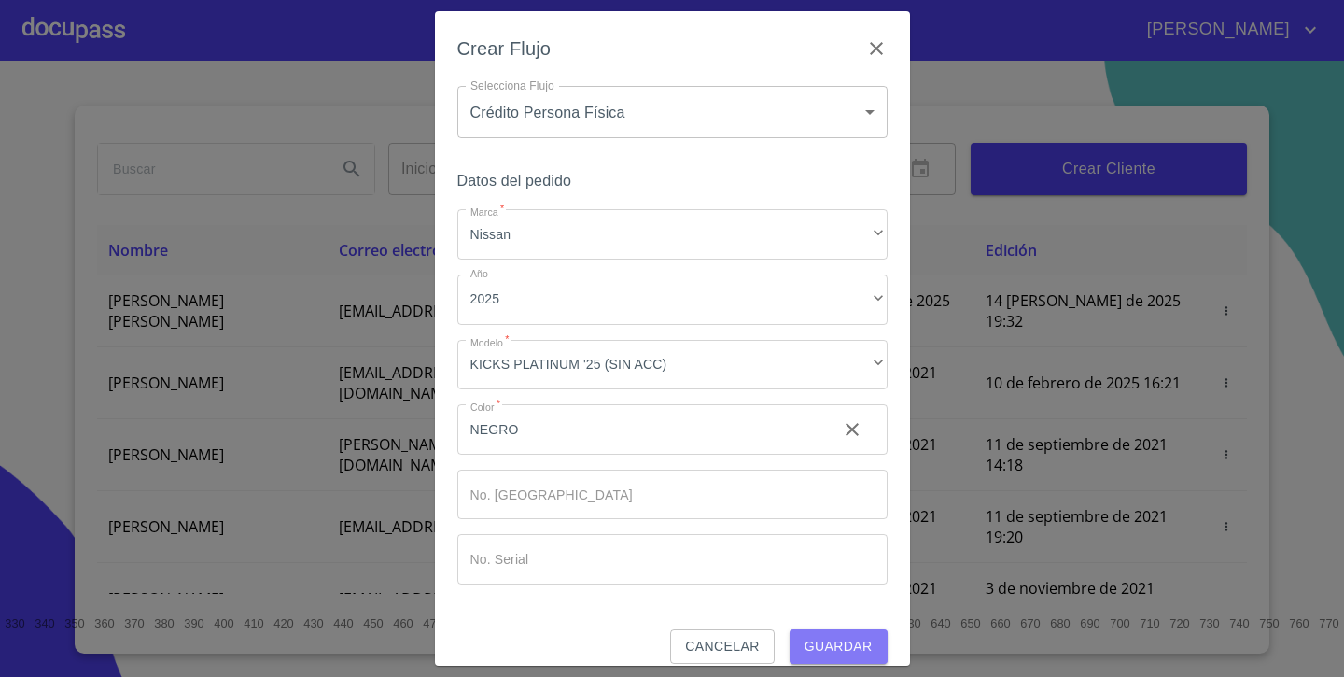
click at [814, 632] on button "Guardar" at bounding box center [839, 646] width 98 height 35
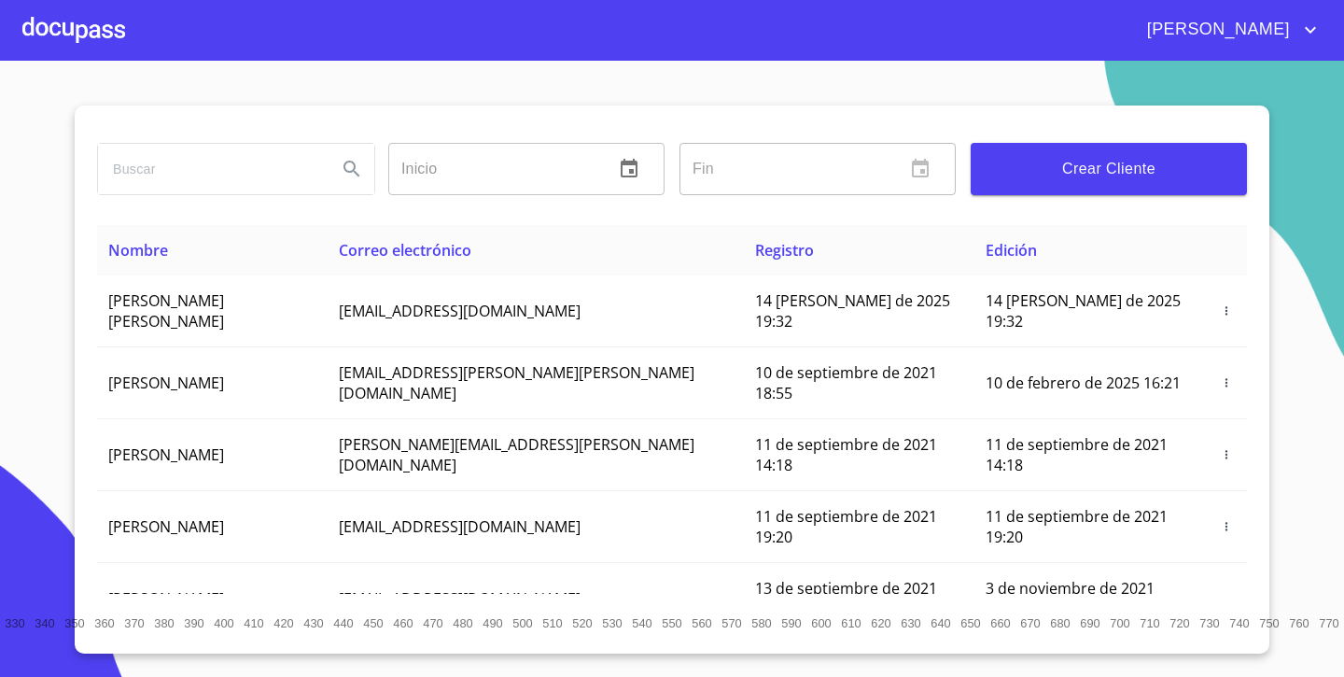
click at [97, 26] on div at bounding box center [73, 30] width 103 height 60
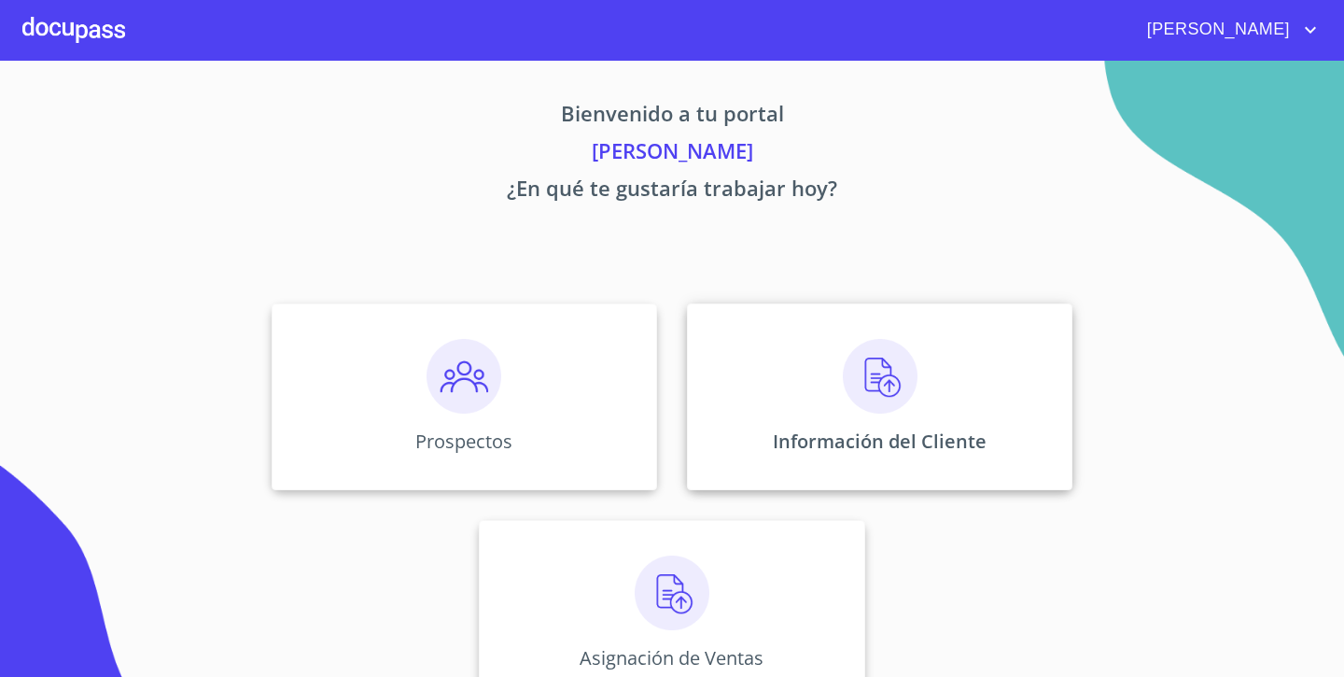
click at [806, 371] on div "Información del Cliente" at bounding box center [879, 396] width 385 height 187
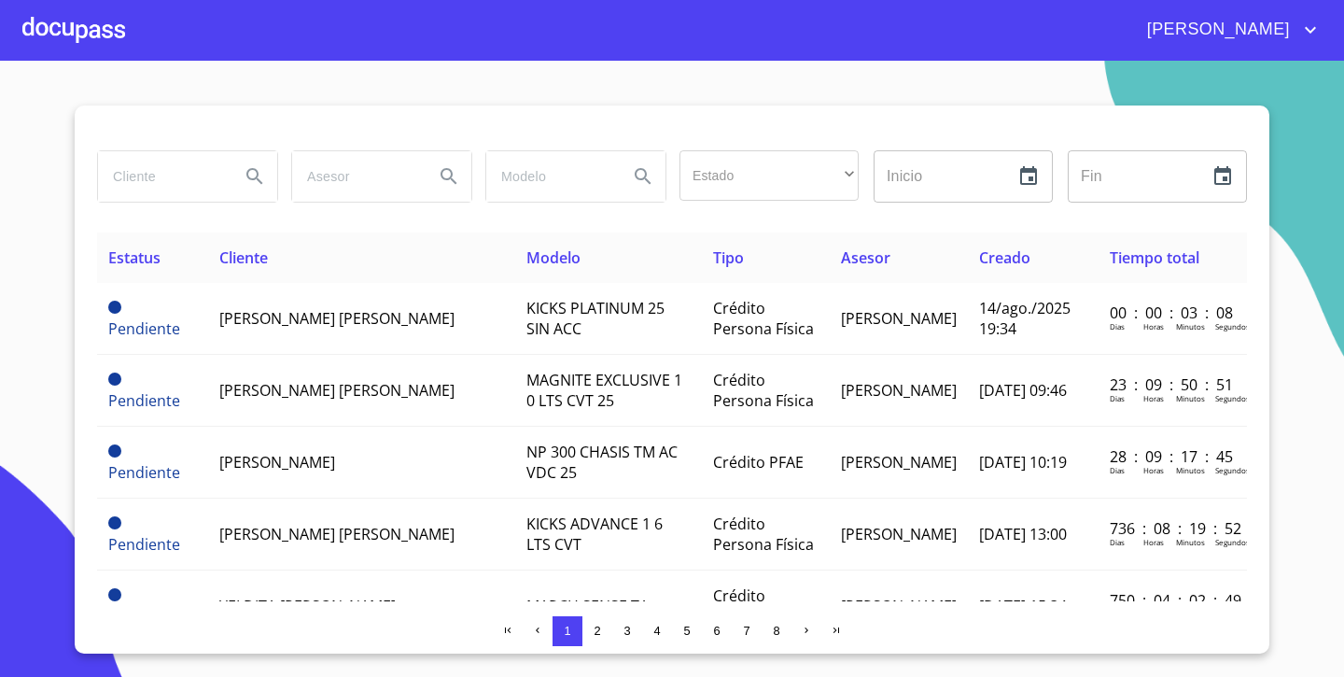
click at [168, 178] on input "search" at bounding box center [161, 176] width 127 height 50
type input "[PERSON_NAME]"
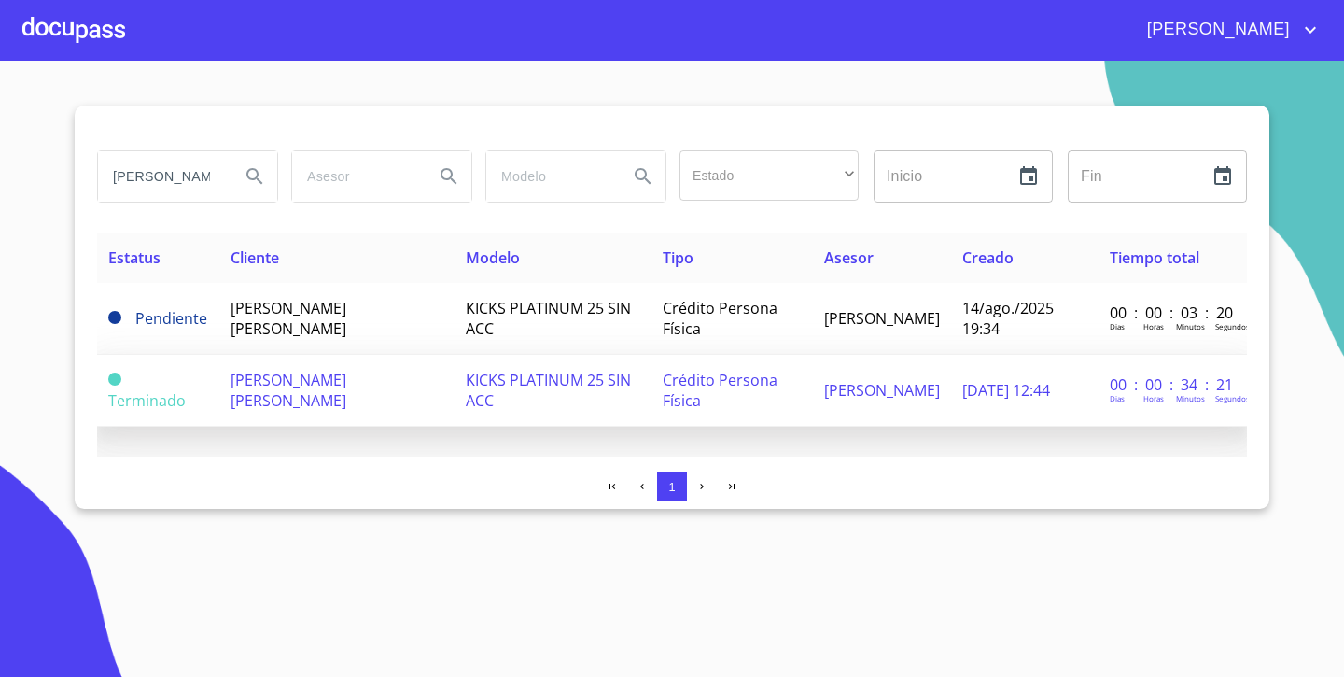
click at [217, 392] on td "Terminado" at bounding box center [158, 391] width 122 height 72
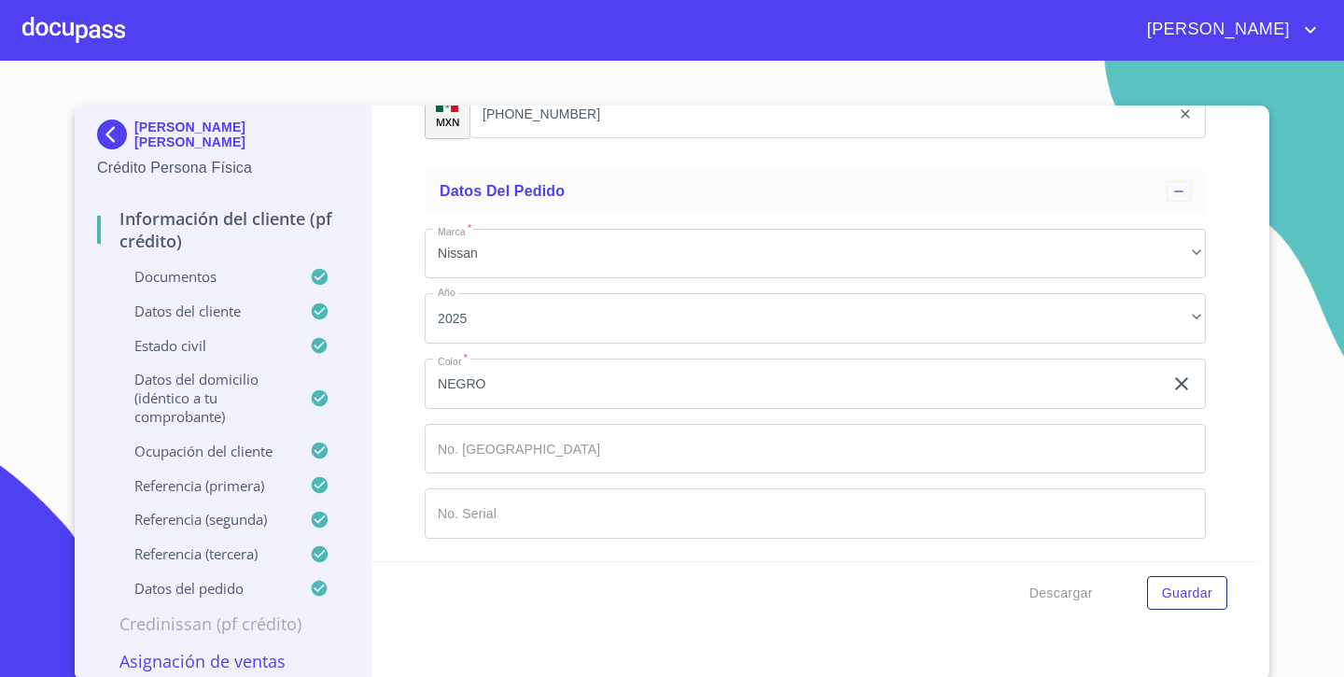
scroll to position [11289, 0]
